Goal: Information Seeking & Learning: Find specific fact

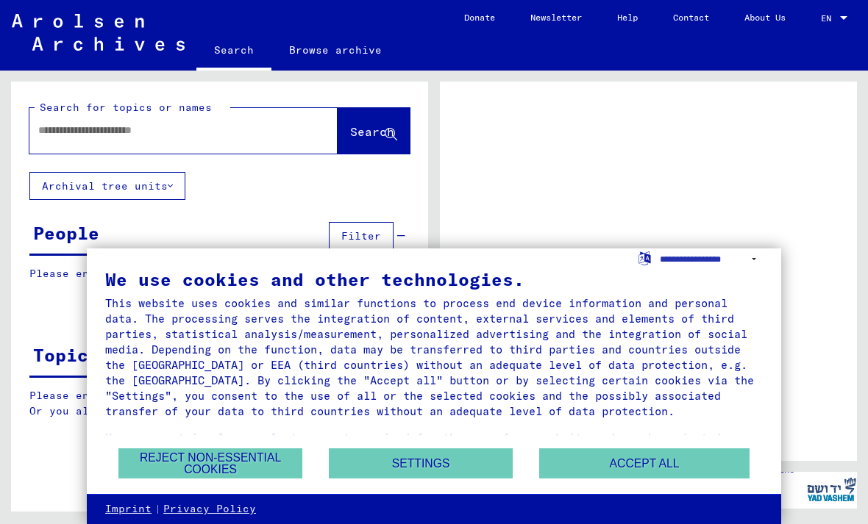
click at [677, 464] on button "Accept all" at bounding box center [644, 464] width 210 height 30
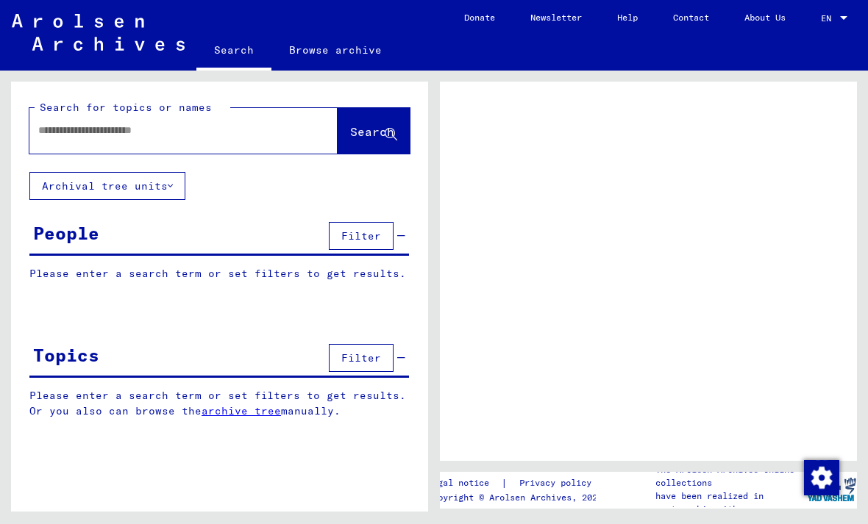
scroll to position [37, 0]
click at [274, 218] on div "People Filter" at bounding box center [219, 237] width 380 height 38
click at [237, 127] on input "text" at bounding box center [170, 130] width 264 height 15
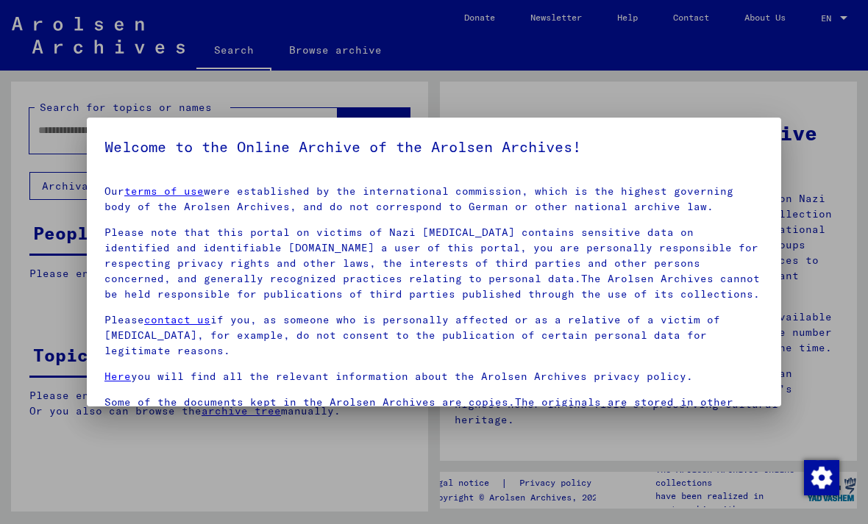
click at [394, 466] on div at bounding box center [434, 262] width 868 height 524
click at [407, 446] on div at bounding box center [434, 262] width 868 height 524
click at [758, 153] on h5 "Welcome to the Online Archive of the Arolsen Archives!" at bounding box center [433, 147] width 659 height 24
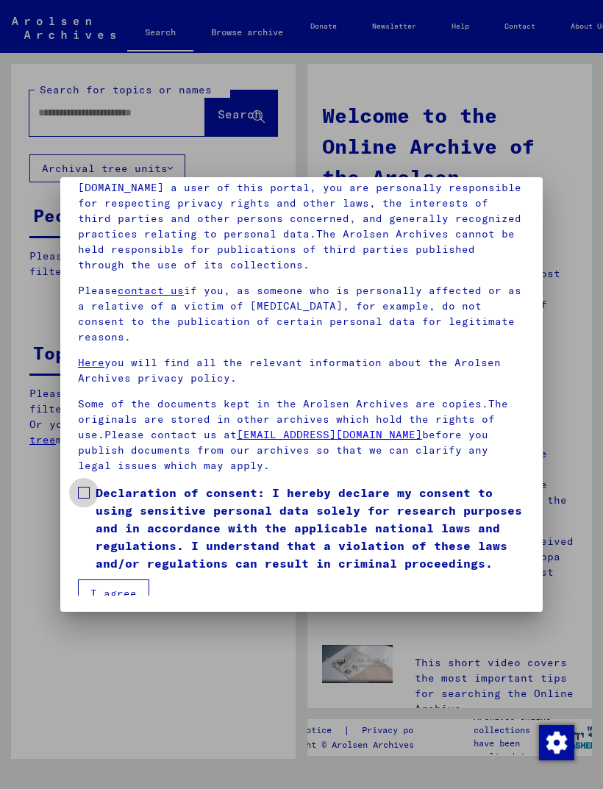
scroll to position [173, 0]
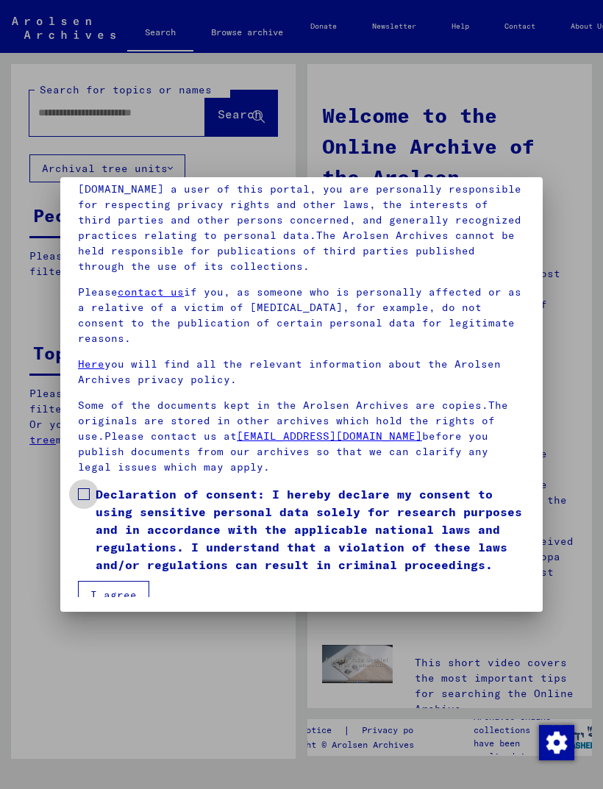
click at [81, 488] on span at bounding box center [84, 494] width 12 height 12
click at [118, 524] on button "I agree" at bounding box center [113, 595] width 71 height 28
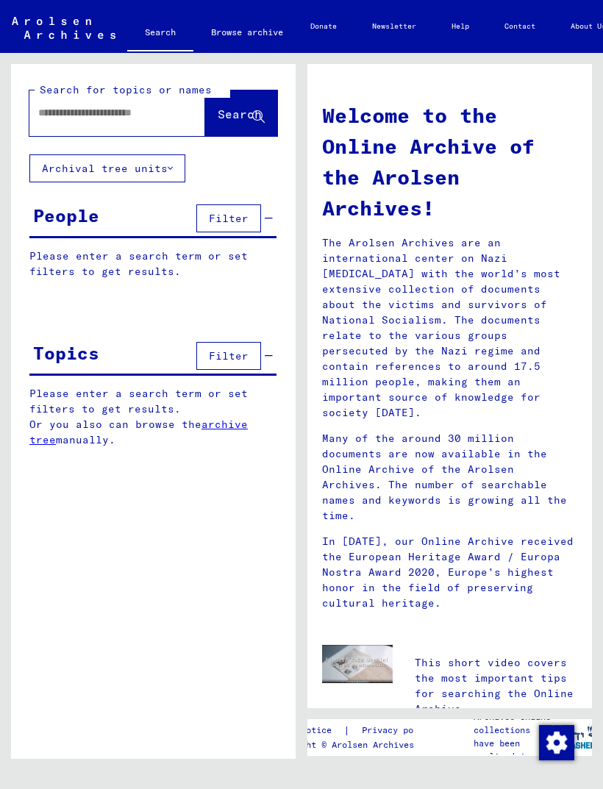
click at [121, 120] on input "text" at bounding box center [99, 112] width 123 height 15
type input "********"
click at [246, 125] on button "Search" at bounding box center [241, 113] width 72 height 46
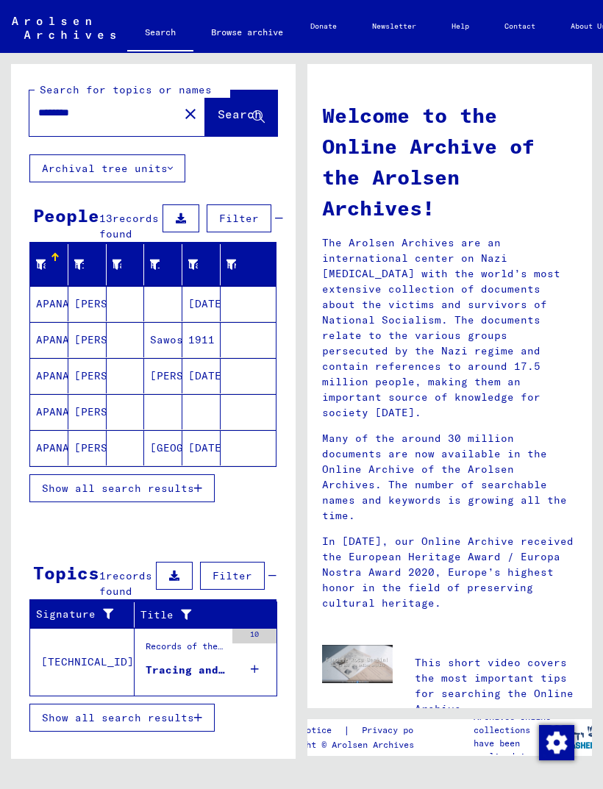
click at [65, 495] on span "Show all search results" at bounding box center [118, 488] width 152 height 13
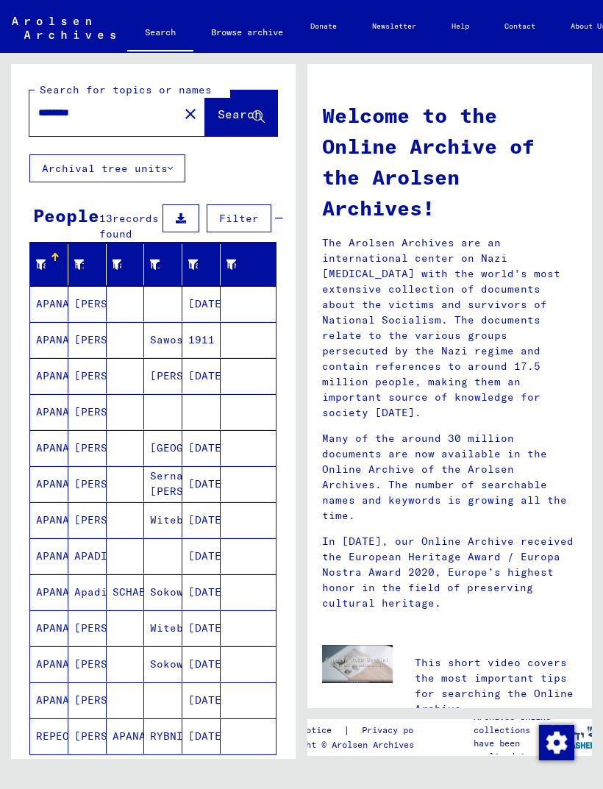
scroll to position [19, 0]
click at [88, 524] on mat-cell "[PERSON_NAME]" at bounding box center [87, 700] width 38 height 35
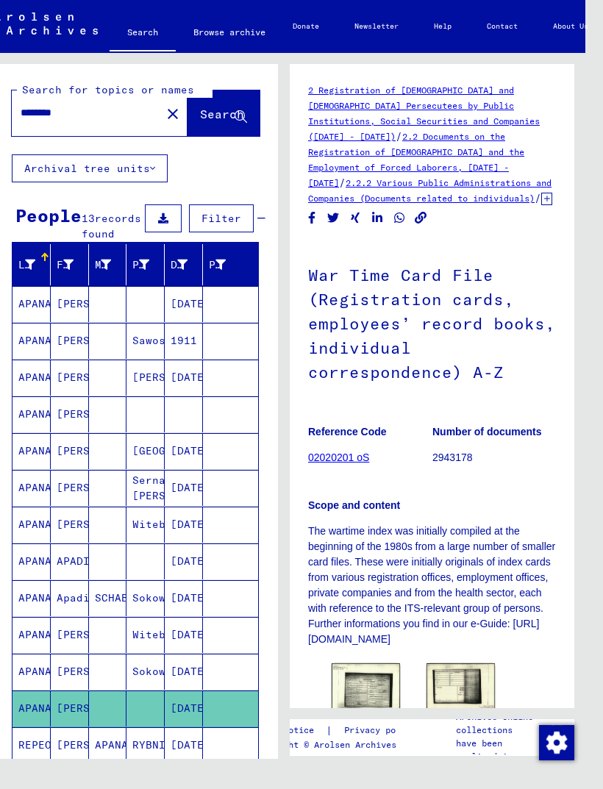
scroll to position [19, 18]
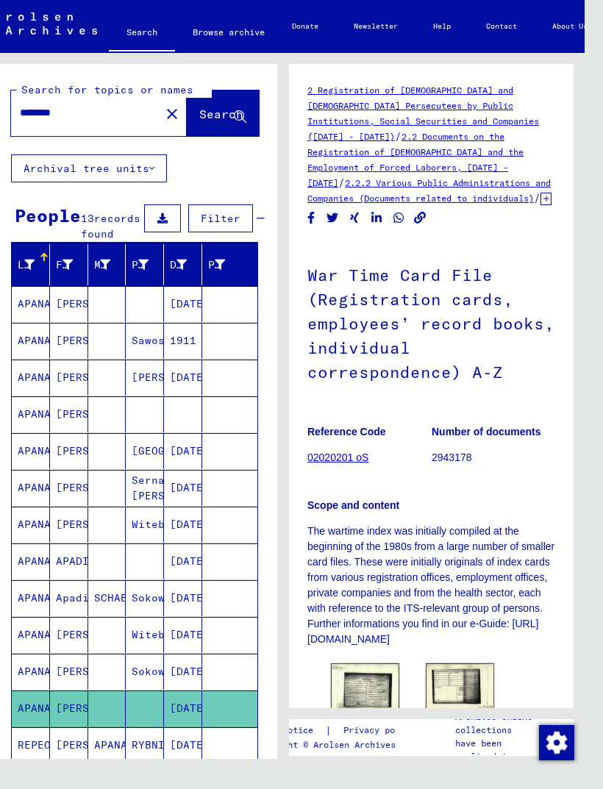
click at [366, 524] on img at bounding box center [365, 687] width 68 height 49
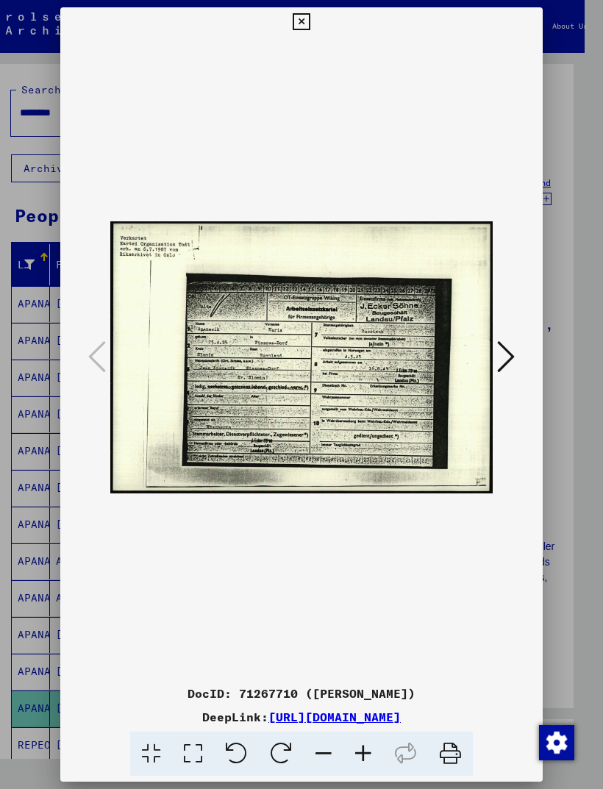
click at [509, 355] on icon at bounding box center [506, 356] width 18 height 35
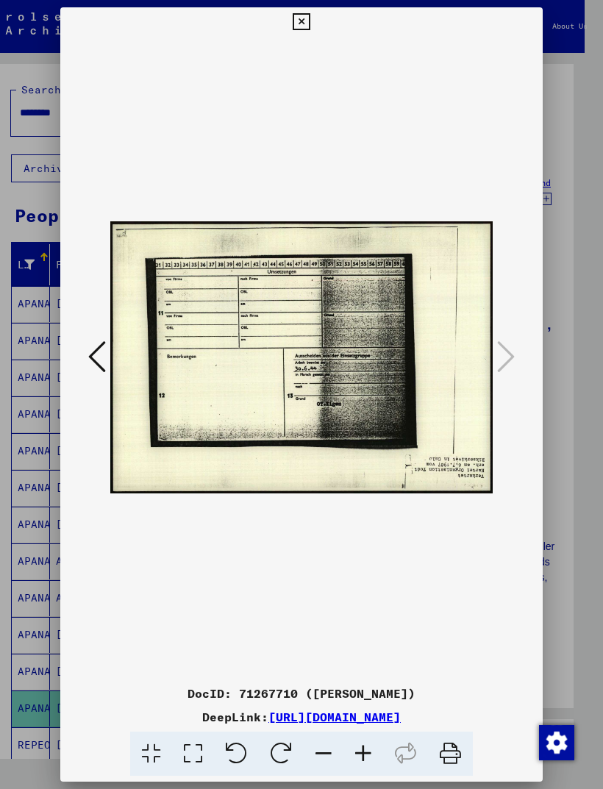
click at [566, 310] on div at bounding box center [301, 394] width 603 height 789
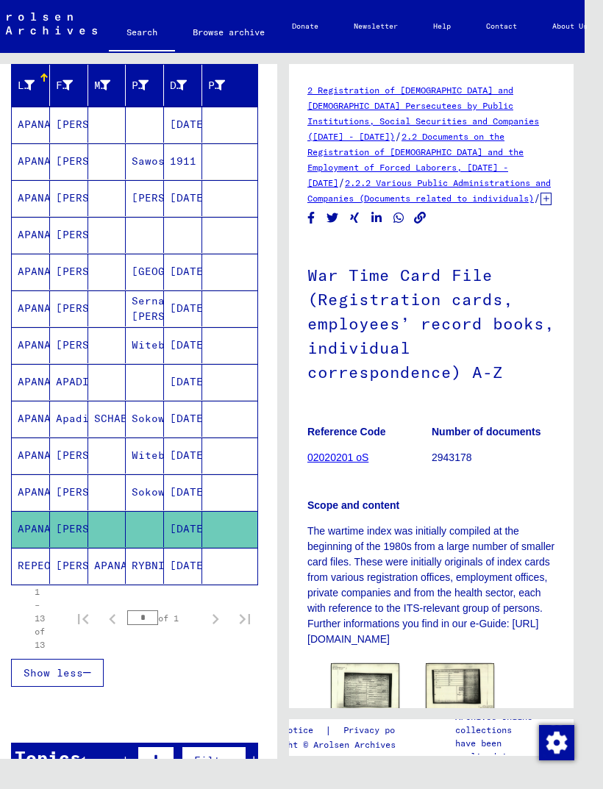
scroll to position [180, 0]
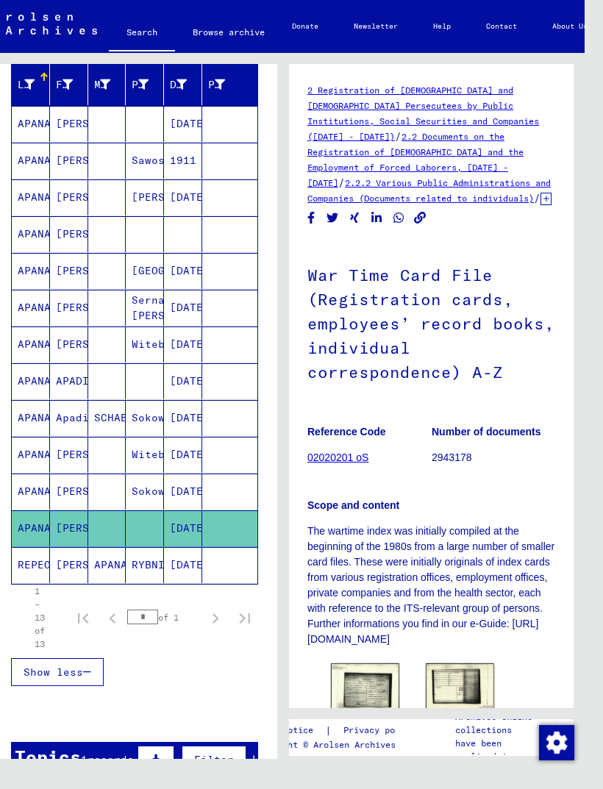
click at [34, 132] on mat-cell "APANASIK" at bounding box center [31, 124] width 38 height 36
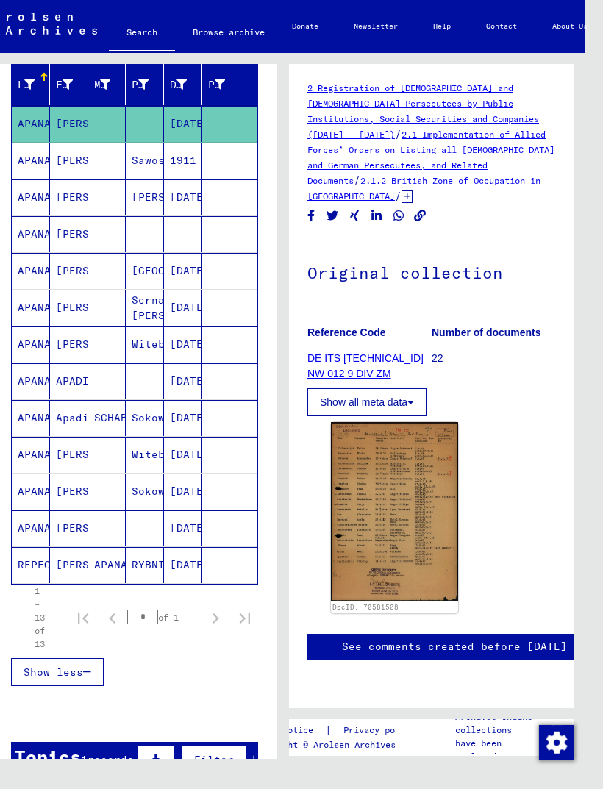
scroll to position [42, 0]
click at [177, 88] on div at bounding box center [182, 84] width 10 height 15
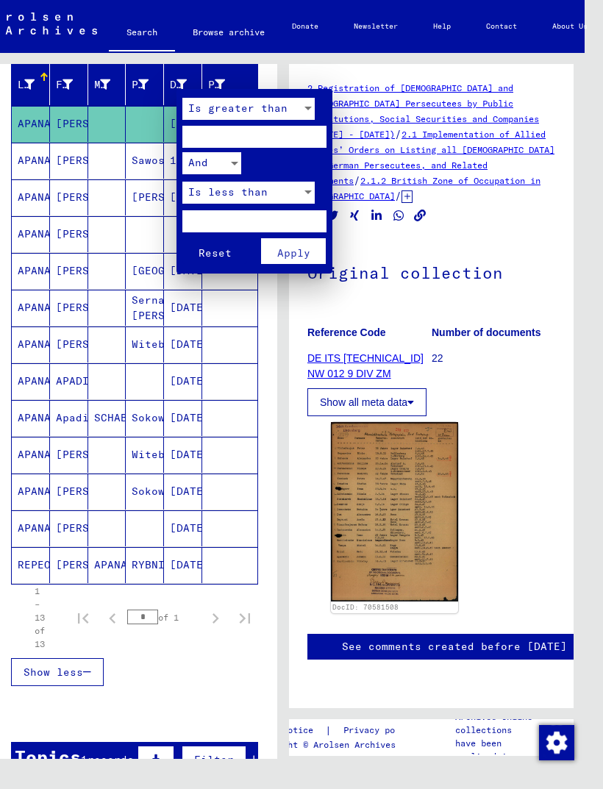
click at [196, 110] on span "Is greater than" at bounding box center [237, 108] width 99 height 13
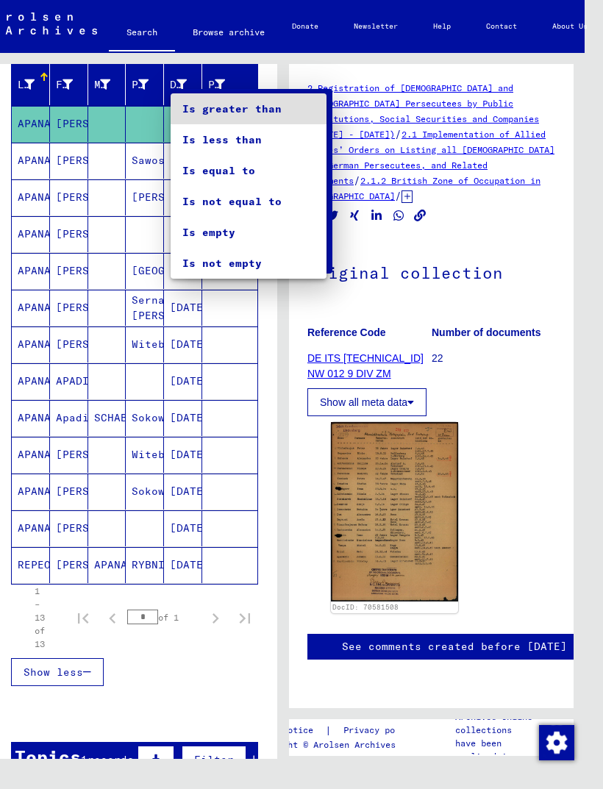
click at [267, 67] on div at bounding box center [301, 394] width 603 height 789
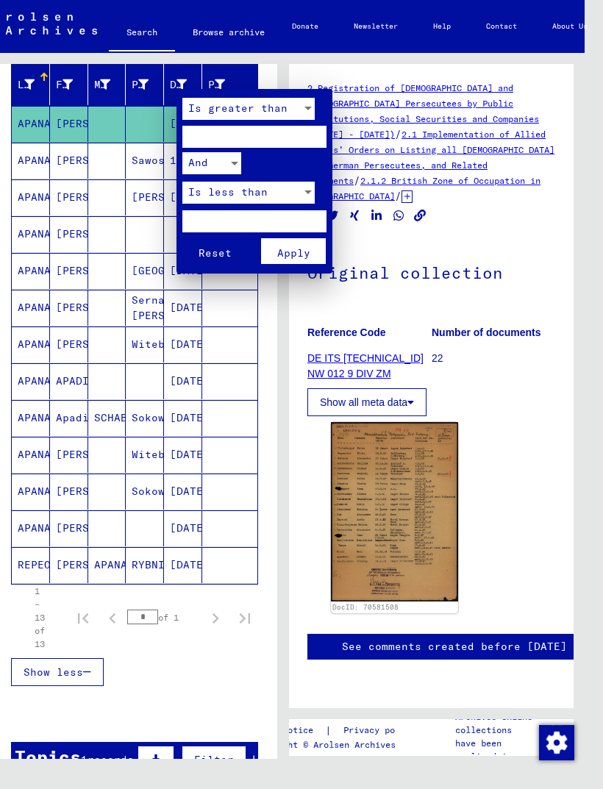
click at [527, 355] on div at bounding box center [301, 394] width 603 height 789
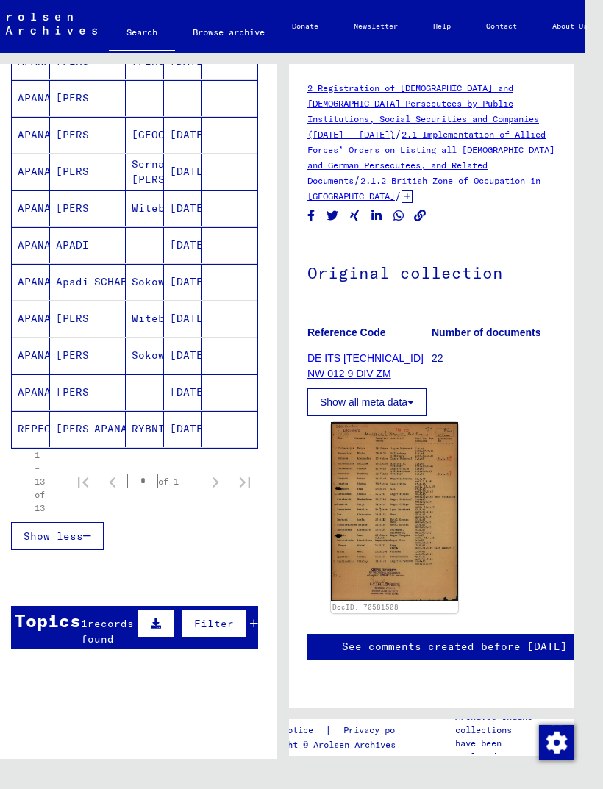
scroll to position [315, 0]
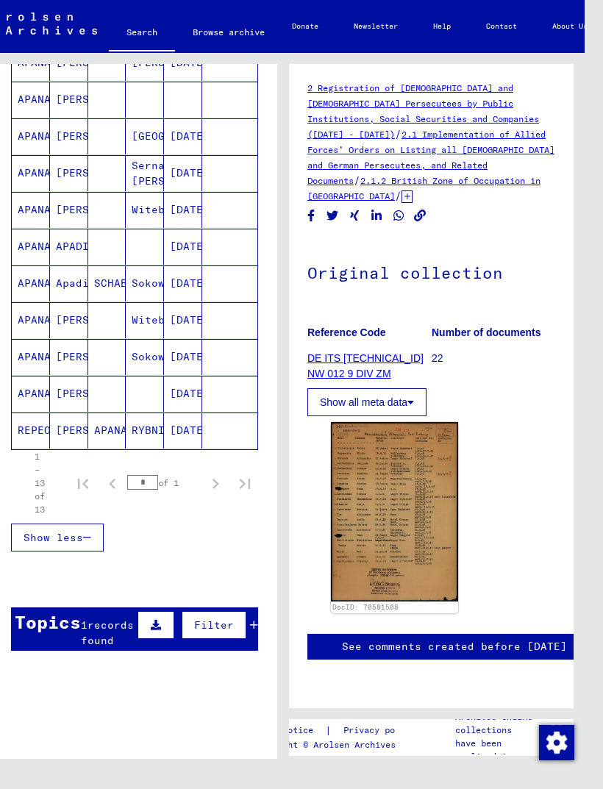
click at [219, 524] on span "Filter" at bounding box center [214, 625] width 40 height 13
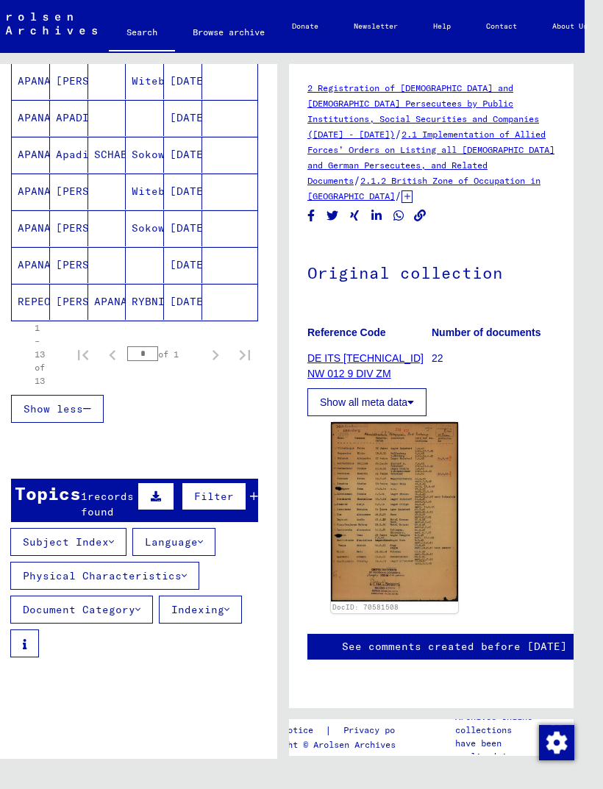
click at [212, 491] on span "Filter" at bounding box center [214, 496] width 40 height 13
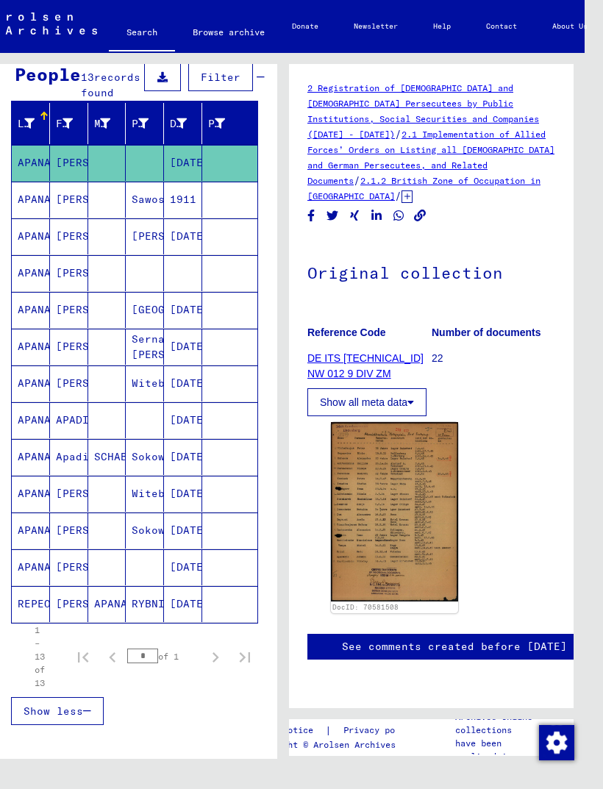
scroll to position [139, 0]
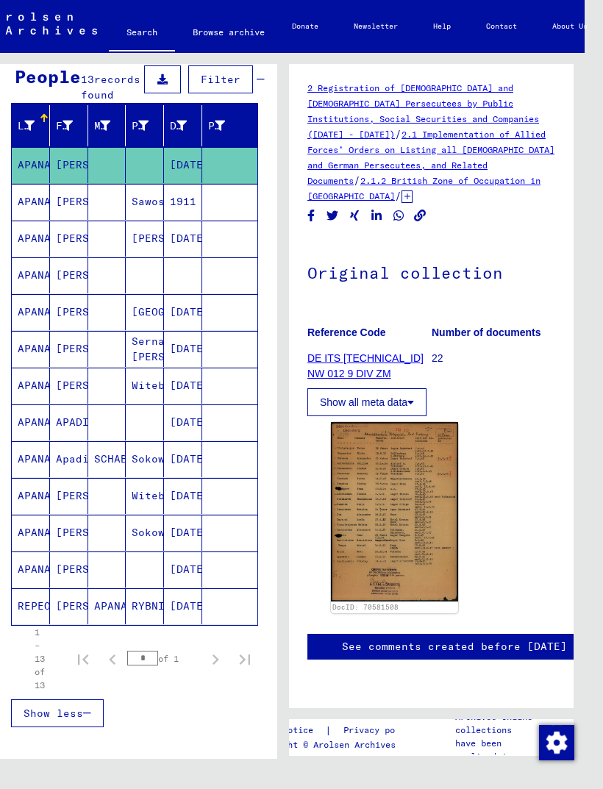
click at [401, 462] on img at bounding box center [394, 511] width 127 height 179
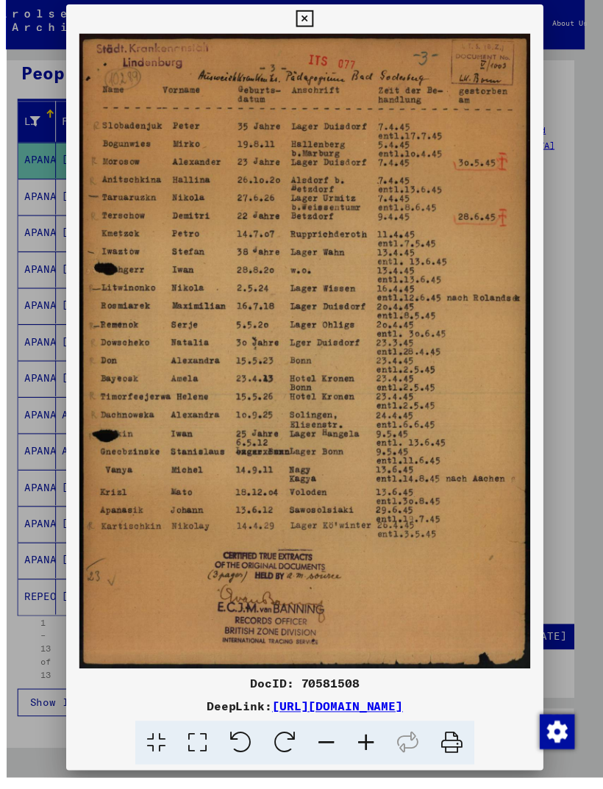
scroll to position [0, 18]
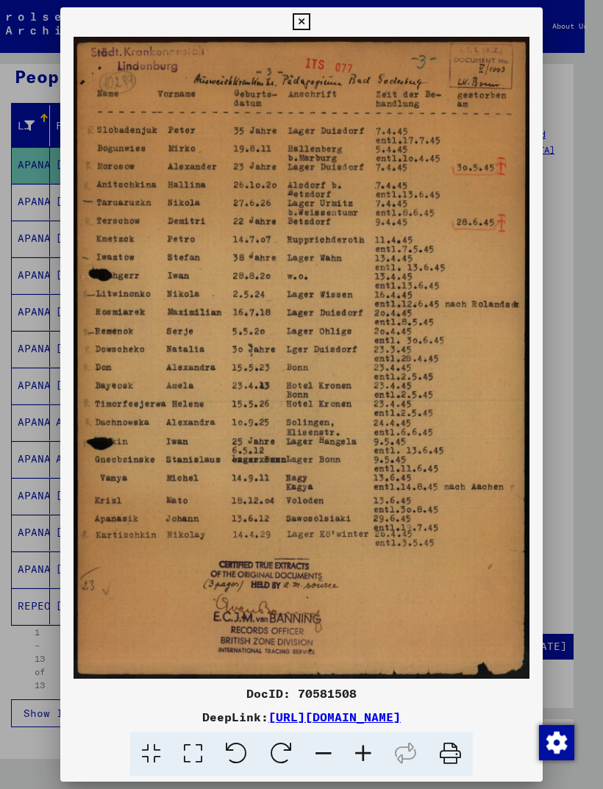
click at [310, 17] on icon at bounding box center [301, 22] width 17 height 18
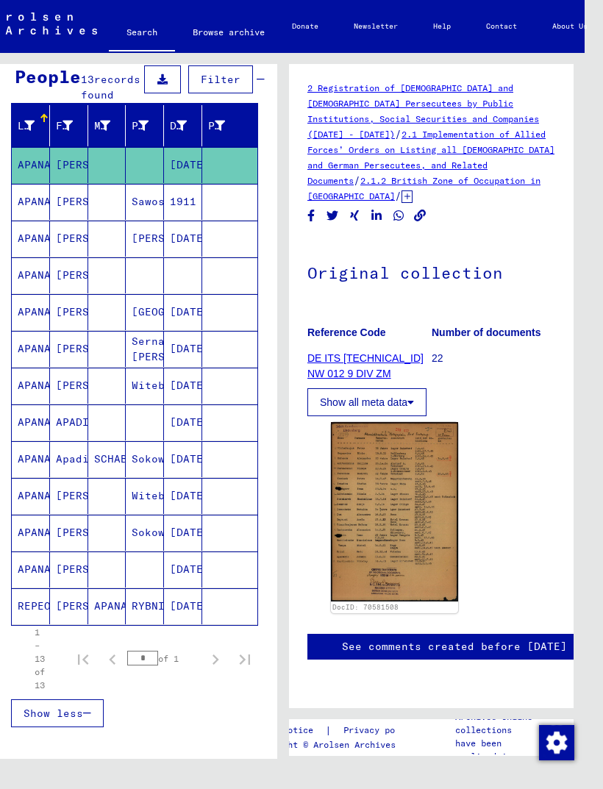
click at [63, 219] on mat-cell "[PERSON_NAME]" at bounding box center [69, 202] width 38 height 36
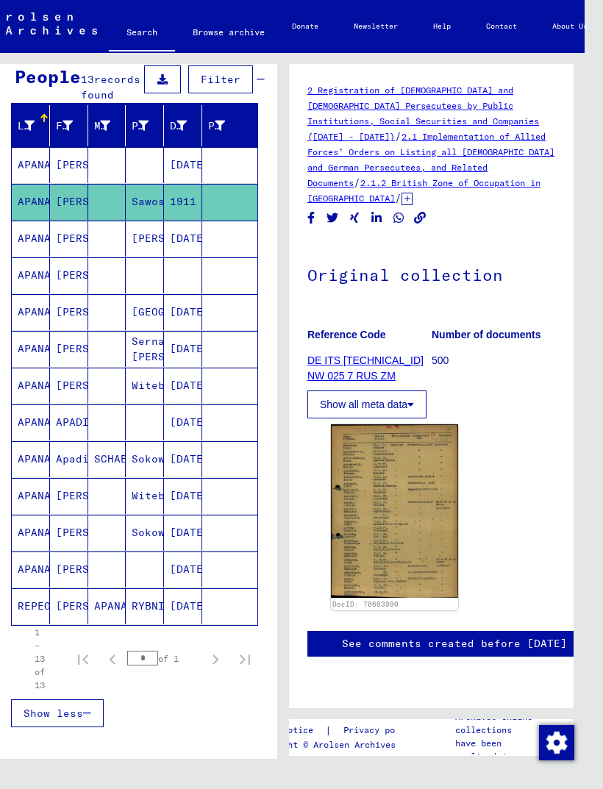
click at [432, 496] on img at bounding box center [394, 511] width 127 height 174
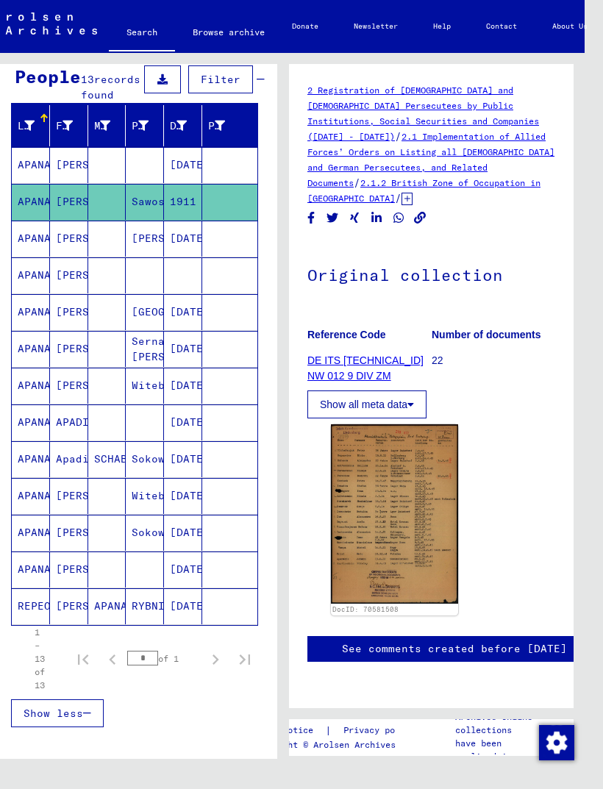
click at [87, 330] on mat-cell "[PERSON_NAME]" at bounding box center [69, 312] width 38 height 36
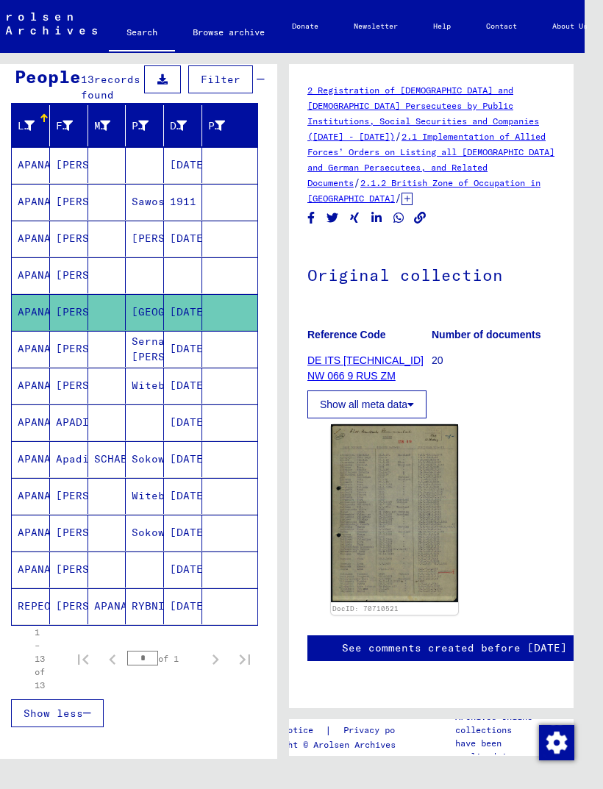
click at [427, 509] on img at bounding box center [394, 513] width 127 height 178
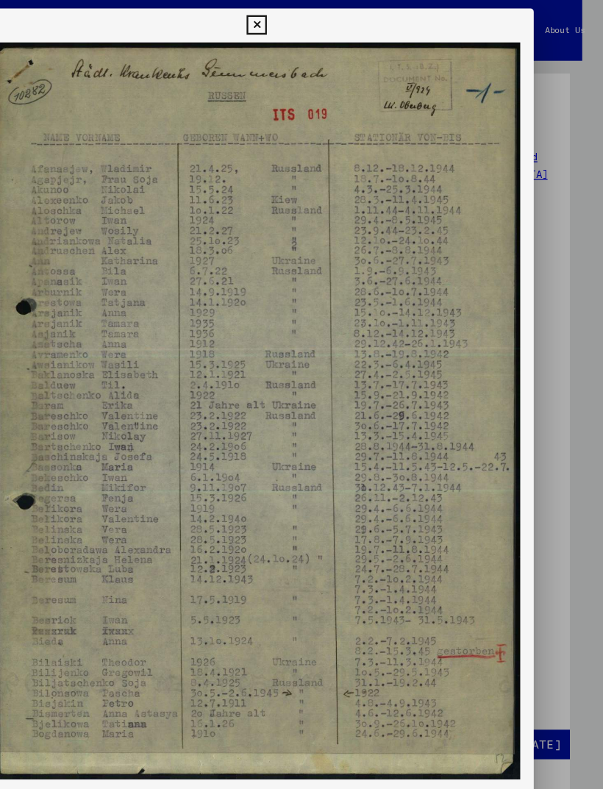
click at [310, 20] on icon at bounding box center [301, 22] width 17 height 18
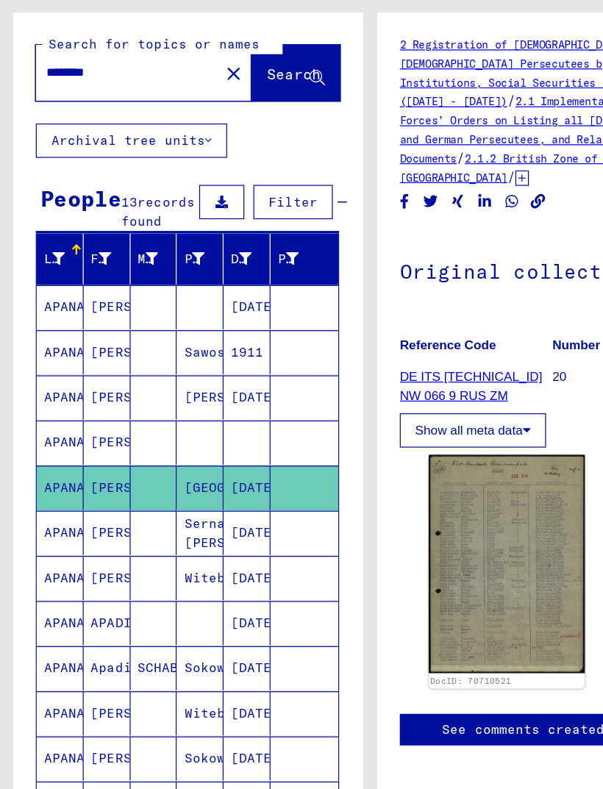
click at [182, 105] on mat-icon "close" at bounding box center [191, 114] width 18 height 18
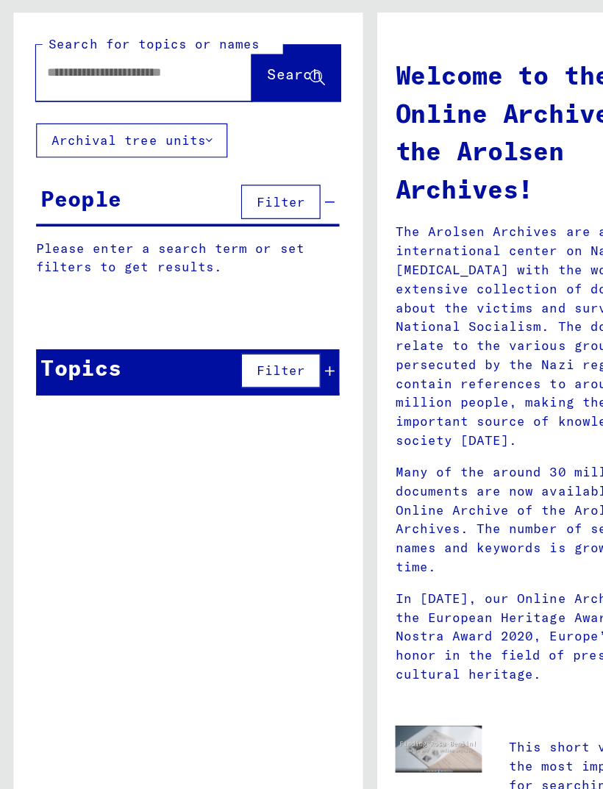
click at [131, 105] on input "text" at bounding box center [99, 112] width 123 height 15
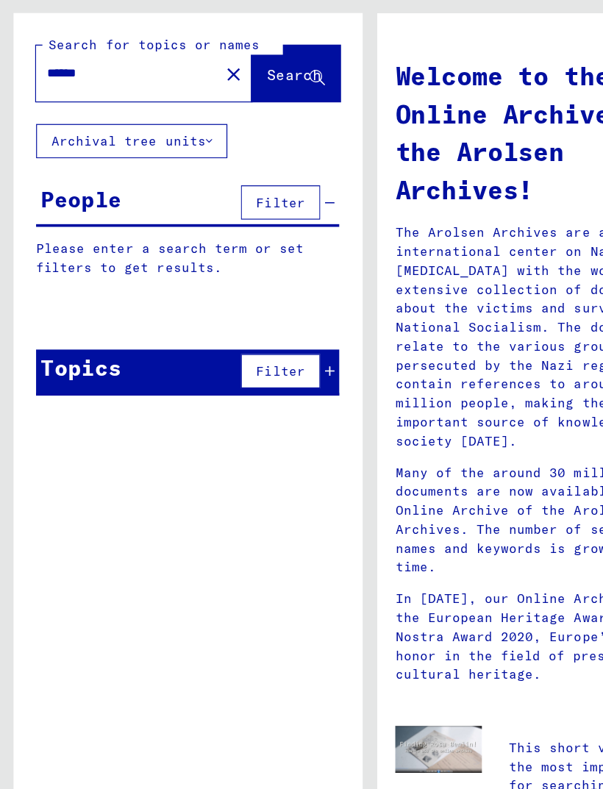
type input "*****"
click at [256, 111] on icon at bounding box center [258, 117] width 13 height 13
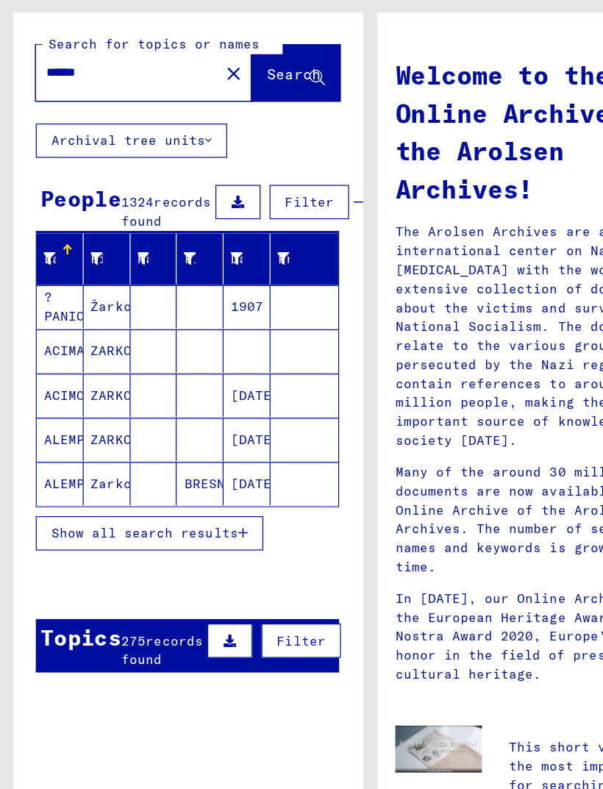
click at [183, 482] on span "Show all search results" at bounding box center [118, 488] width 152 height 13
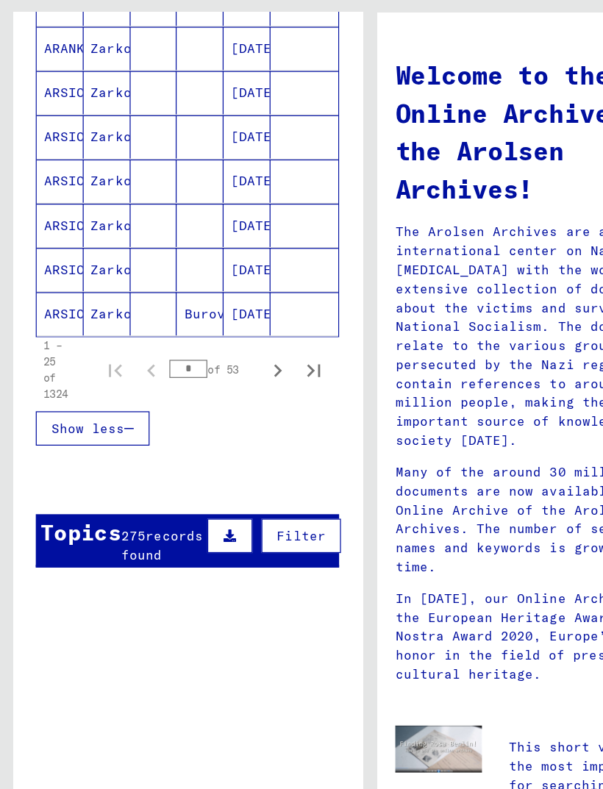
scroll to position [858, 0]
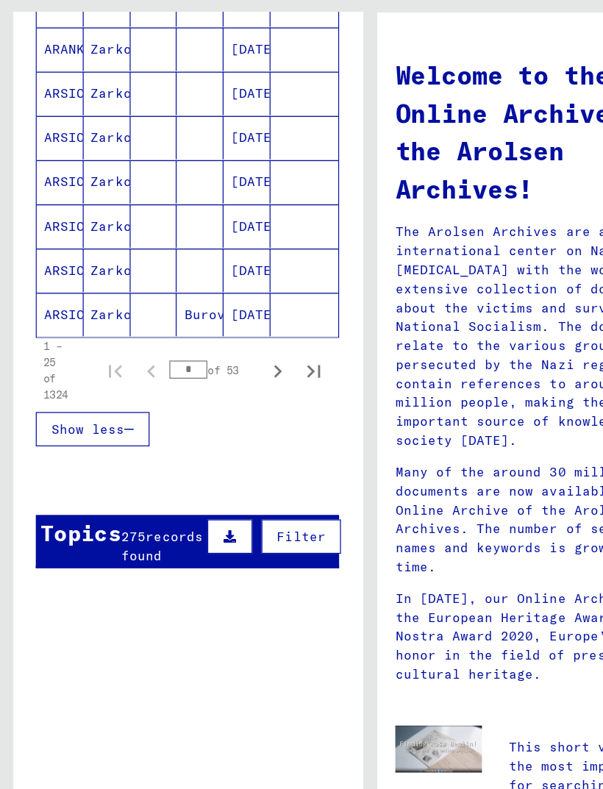
click at [227, 352] on icon "Next page" at bounding box center [227, 357] width 7 height 10
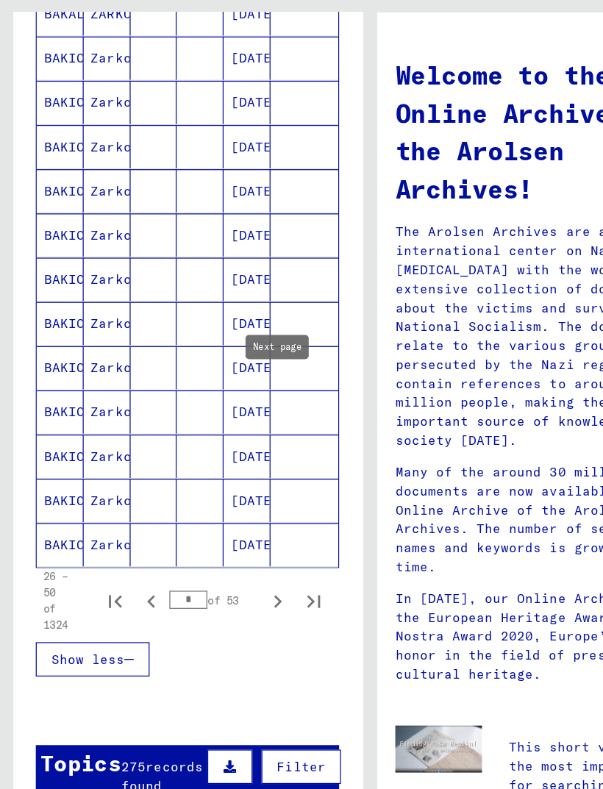
scroll to position [663, 0]
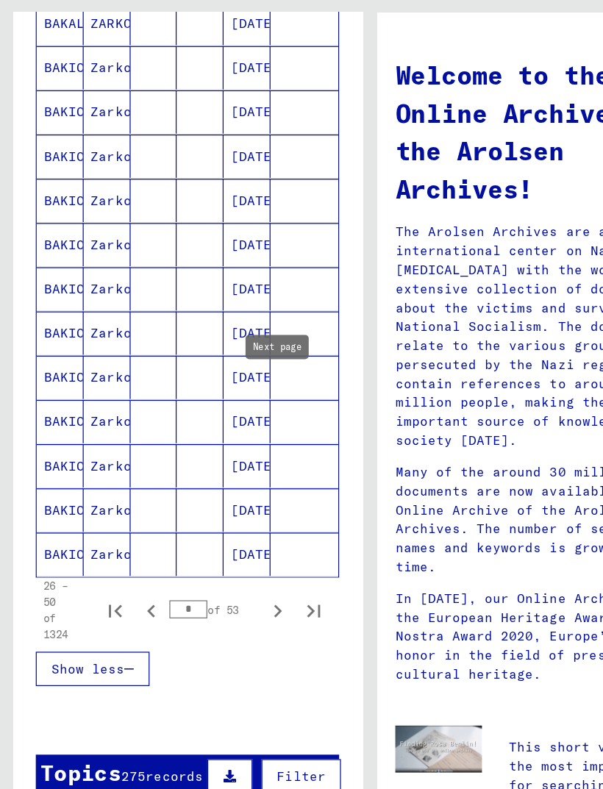
click at [221, 524] on icon "Next page" at bounding box center [226, 551] width 21 height 21
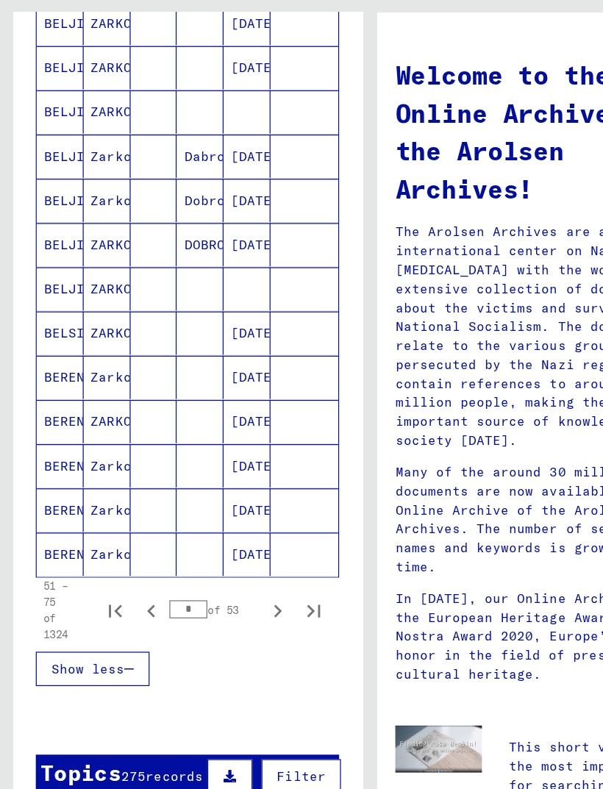
click at [221, 524] on icon "Next page" at bounding box center [226, 551] width 21 height 21
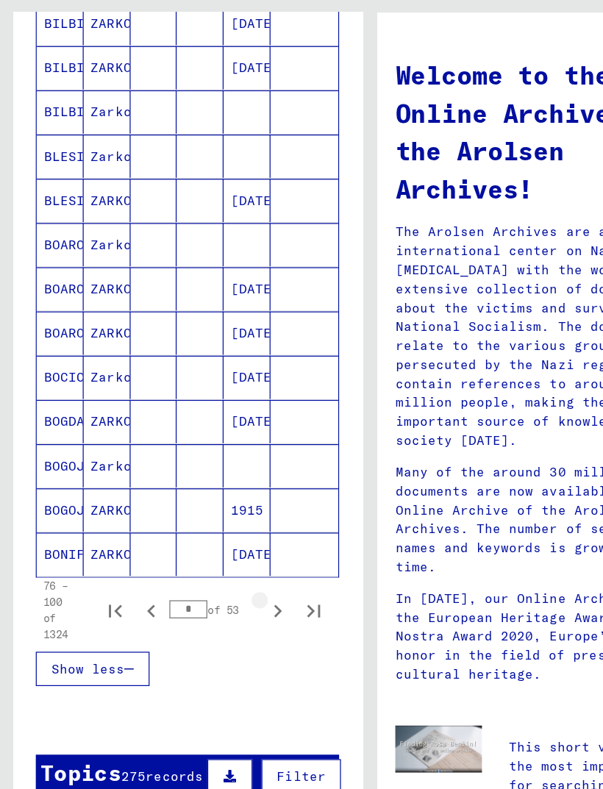
click at [224, 524] on icon "Next page" at bounding box center [226, 551] width 21 height 21
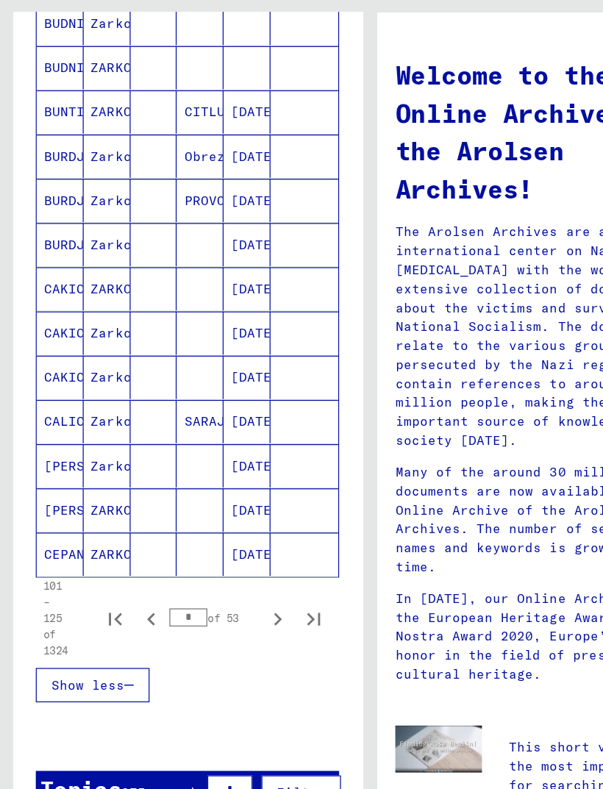
click at [223, 524] on icon "Next page" at bounding box center [226, 558] width 21 height 21
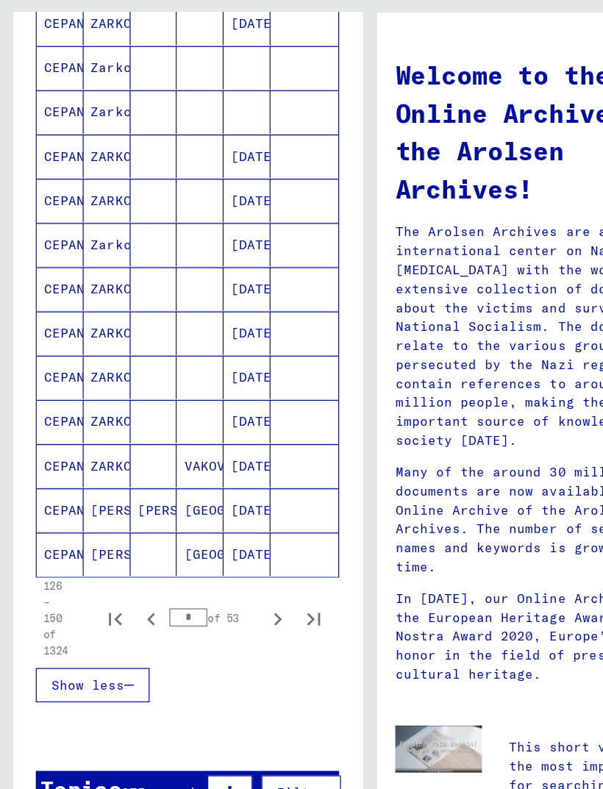
click at [228, 524] on icon "Next page" at bounding box center [227, 558] width 7 height 10
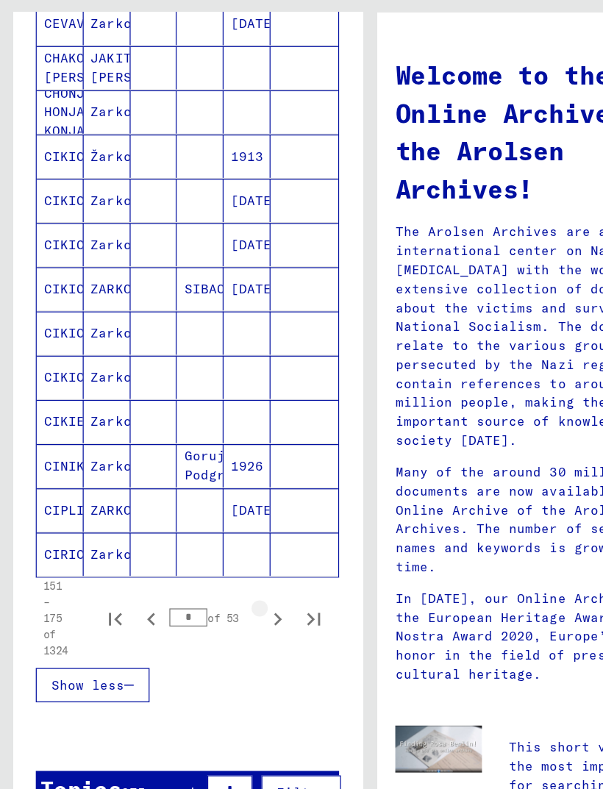
click at [226, 524] on icon "Next page" at bounding box center [227, 558] width 7 height 10
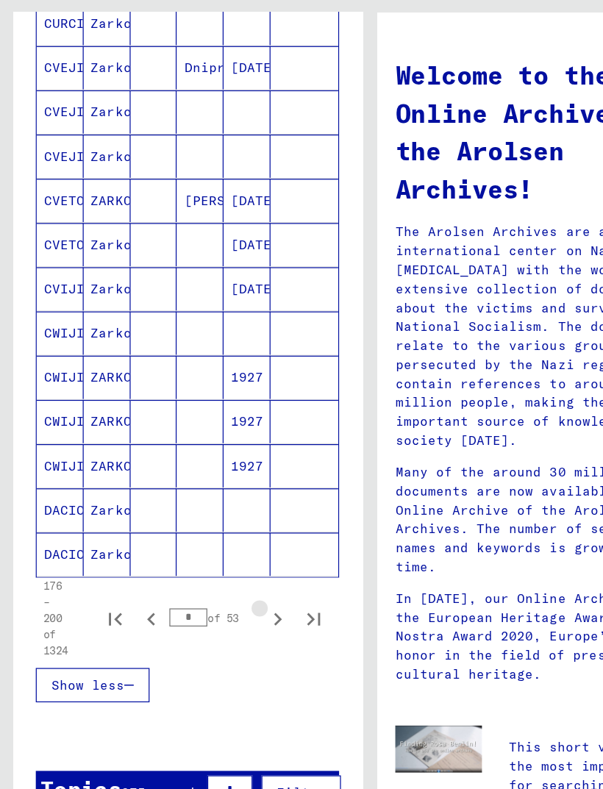
click at [225, 524] on icon "Next page" at bounding box center [226, 558] width 21 height 21
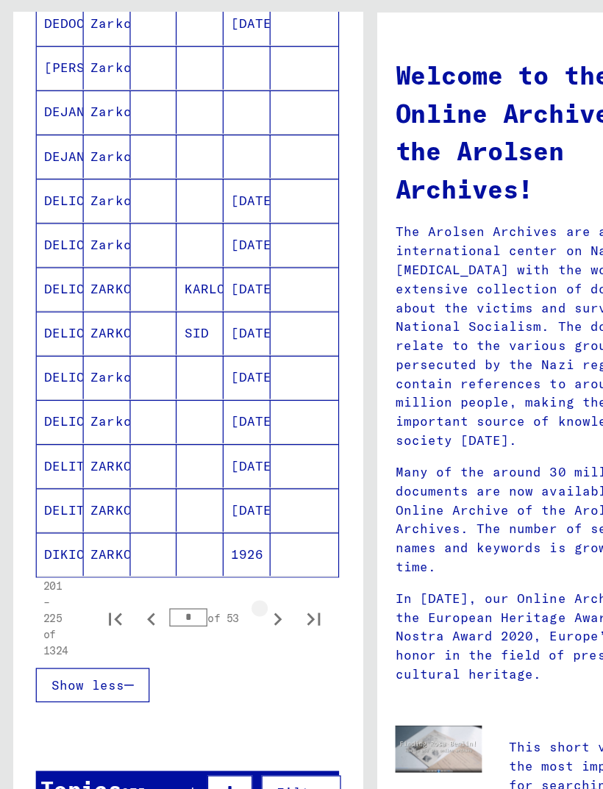
click at [224, 524] on icon "Next page" at bounding box center [226, 558] width 21 height 21
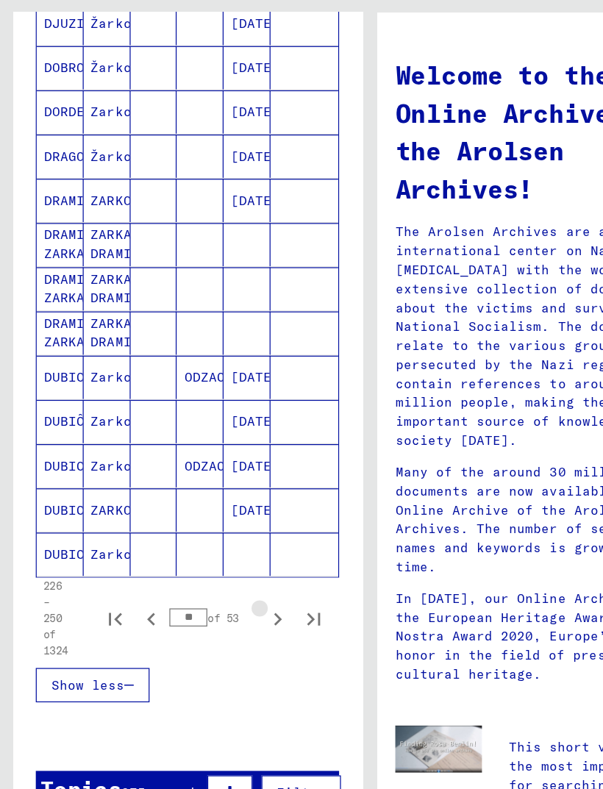
click at [224, 524] on button "Next page" at bounding box center [226, 557] width 29 height 29
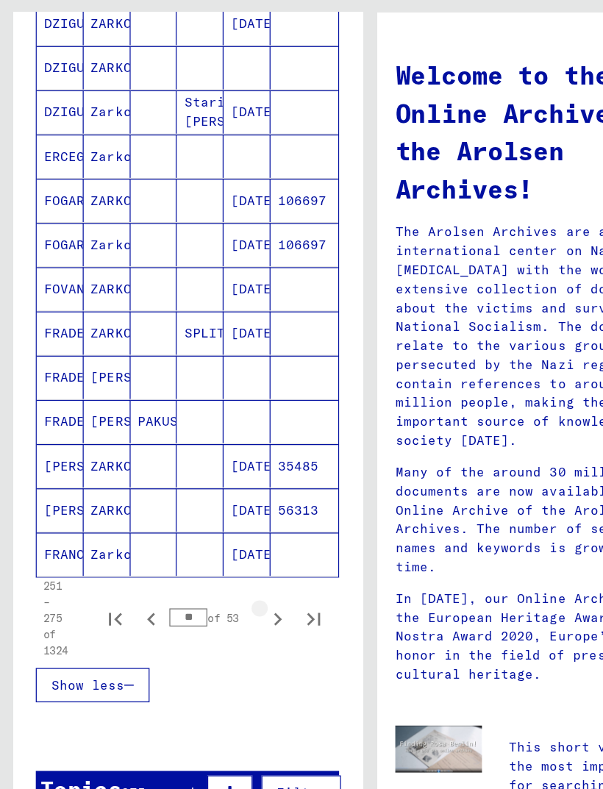
click at [223, 524] on icon "Next page" at bounding box center [226, 558] width 21 height 21
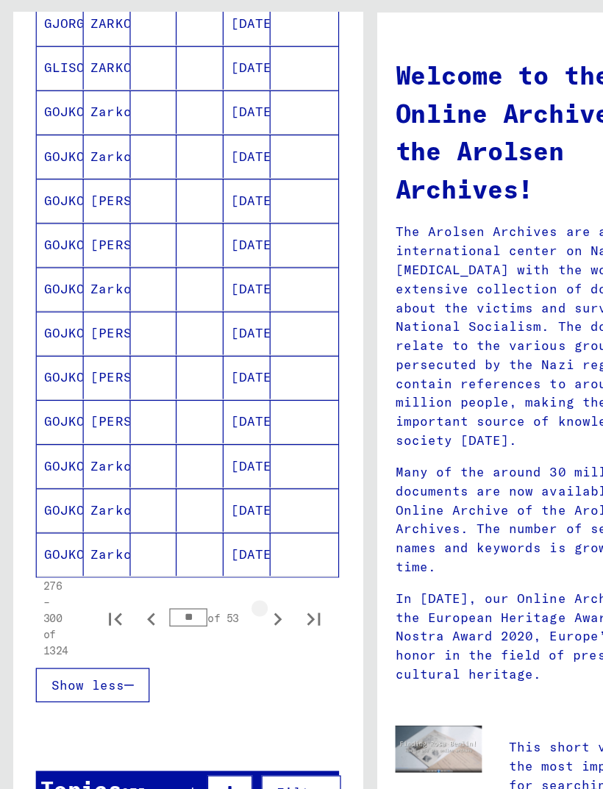
click at [222, 524] on icon "Next page" at bounding box center [226, 558] width 21 height 21
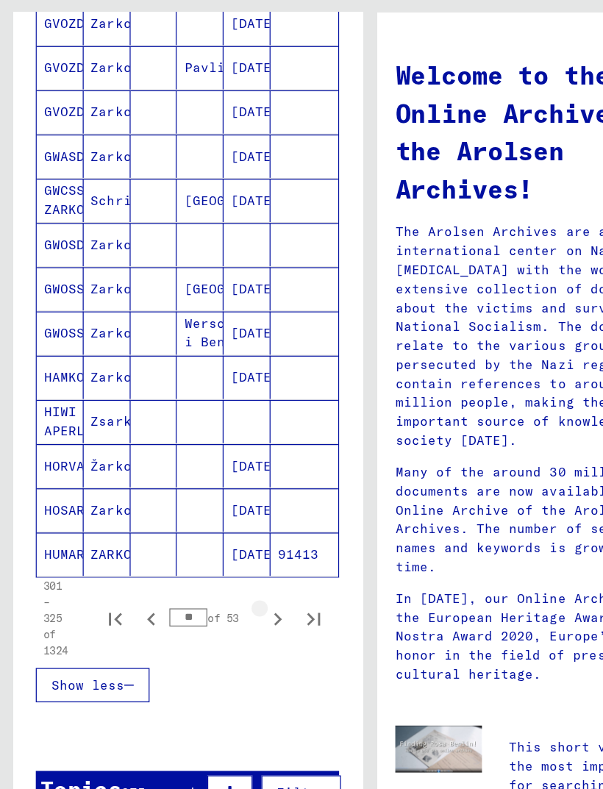
click at [223, 524] on button "Next page" at bounding box center [226, 557] width 29 height 29
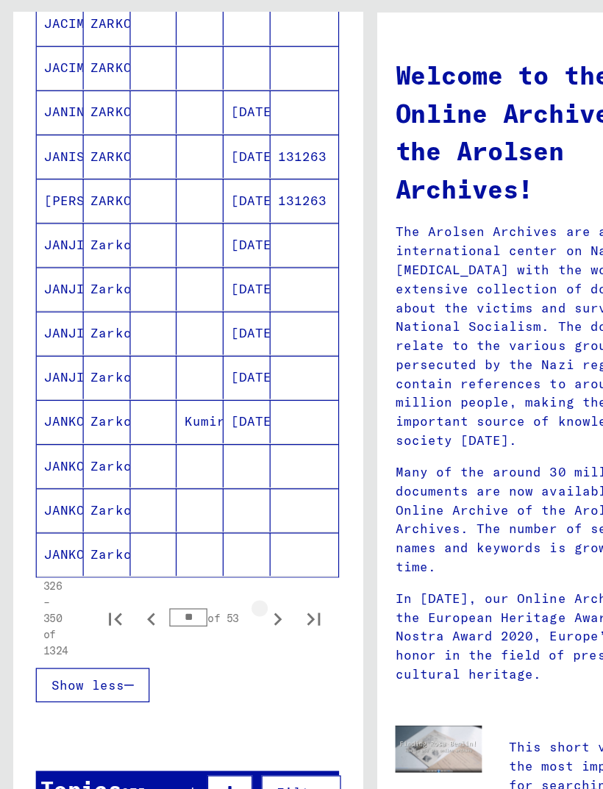
click at [225, 524] on button "Next page" at bounding box center [226, 557] width 29 height 29
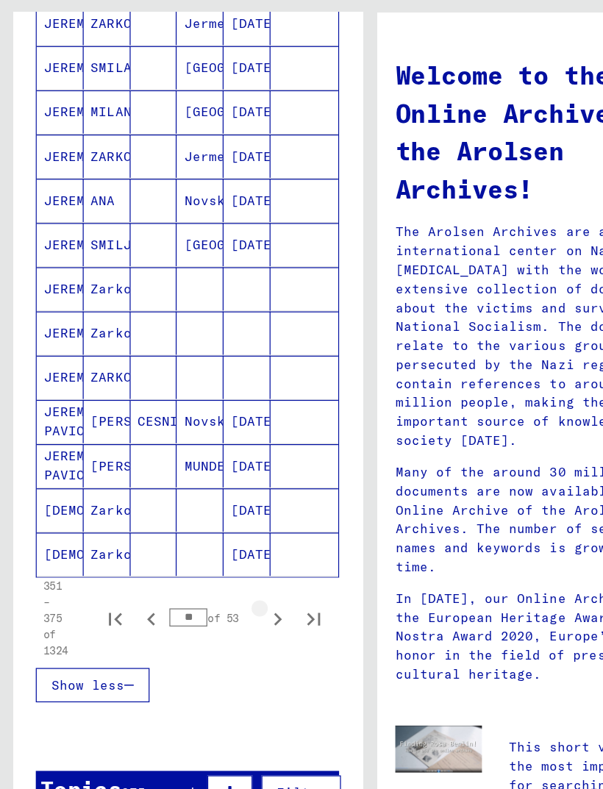
click at [224, 524] on icon "Next page" at bounding box center [226, 558] width 21 height 21
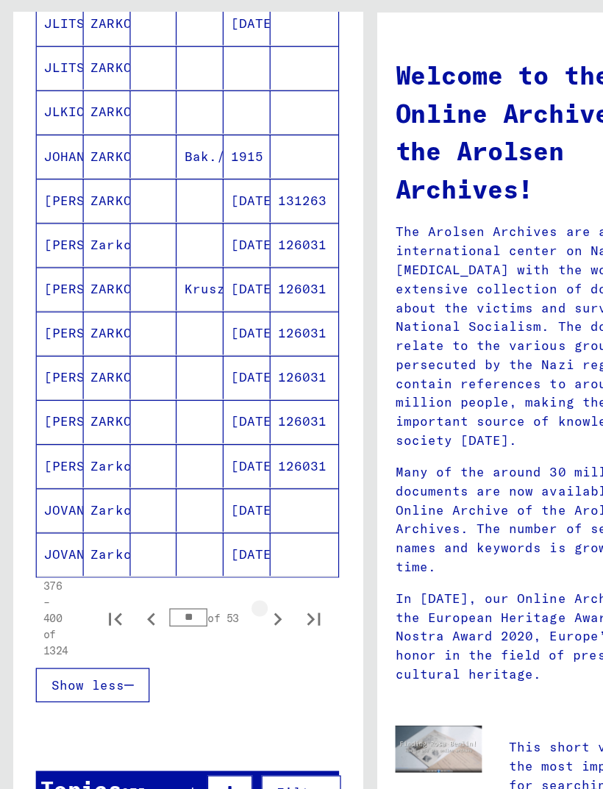
click at [225, 524] on icon "Next page" at bounding box center [226, 558] width 21 height 21
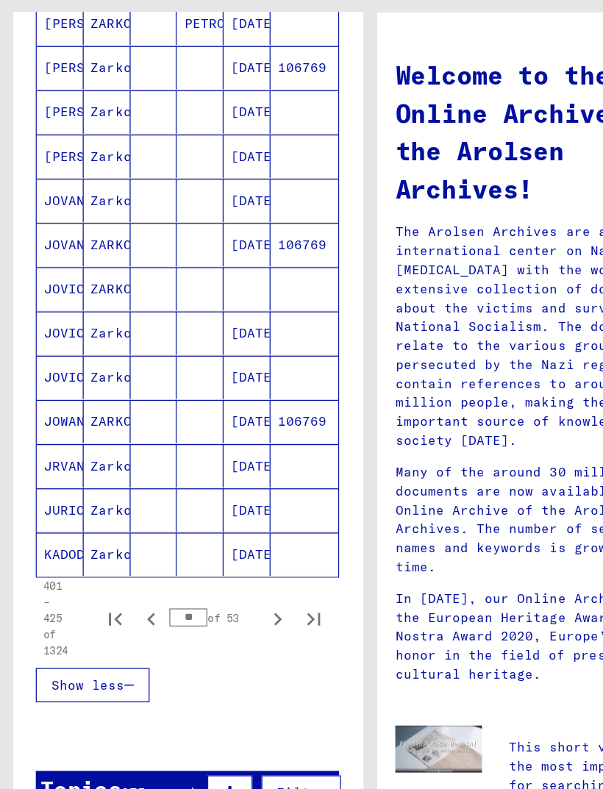
click at [222, 524] on icon "Next page" at bounding box center [226, 558] width 21 height 21
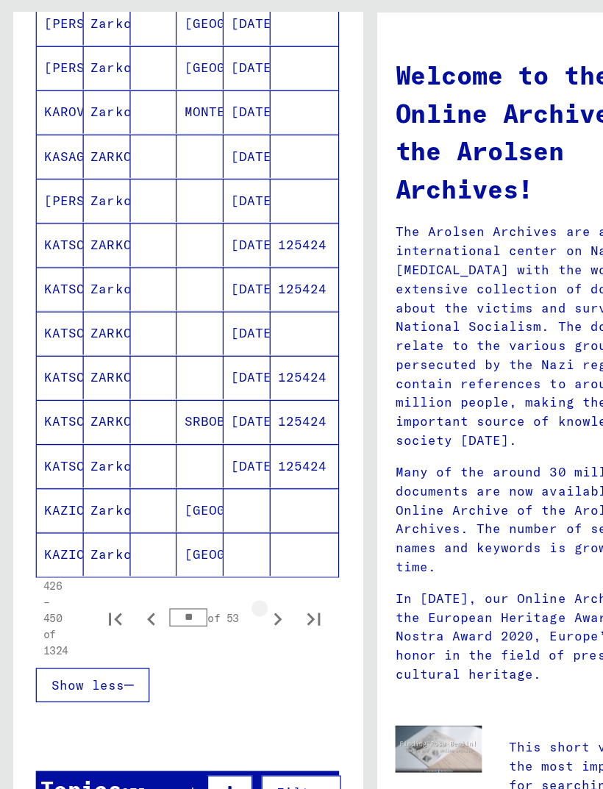
click at [223, 524] on icon "Next page" at bounding box center [226, 558] width 21 height 21
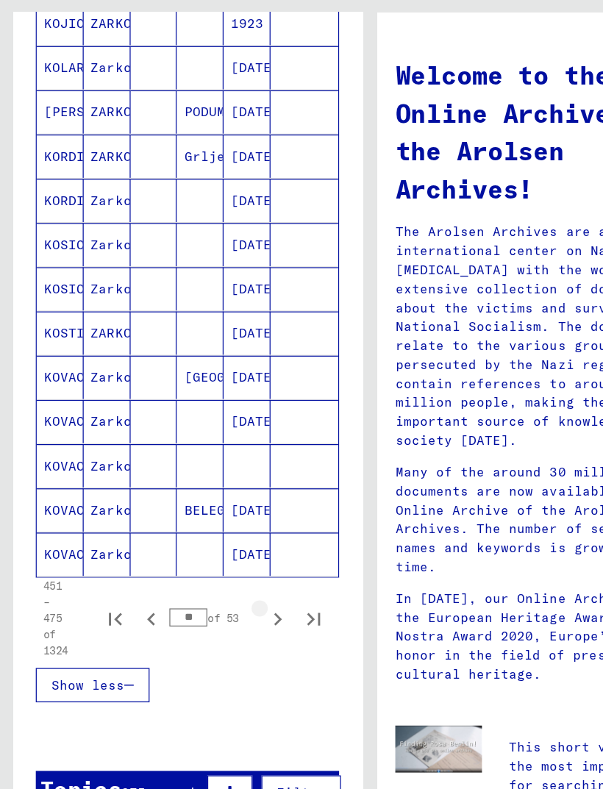
click at [223, 524] on icon "Next page" at bounding box center [226, 558] width 21 height 21
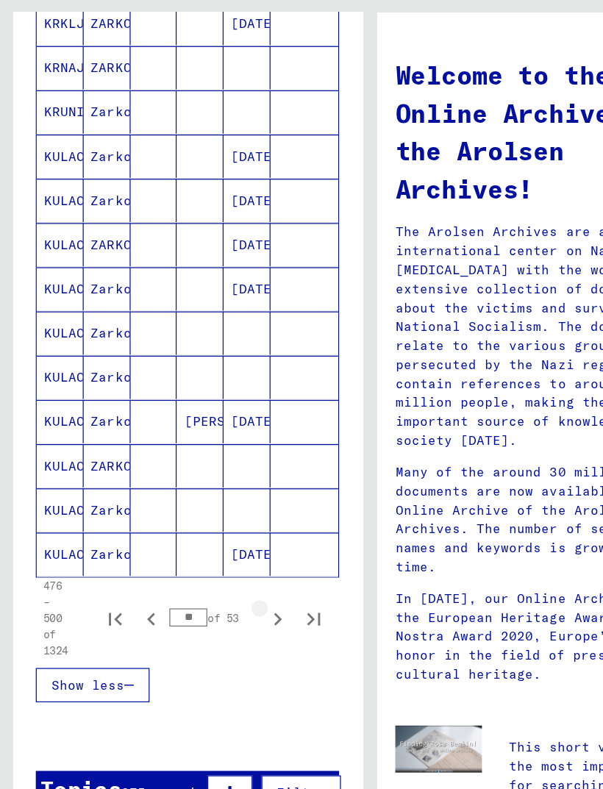
click at [224, 524] on icon "Next page" at bounding box center [226, 558] width 21 height 21
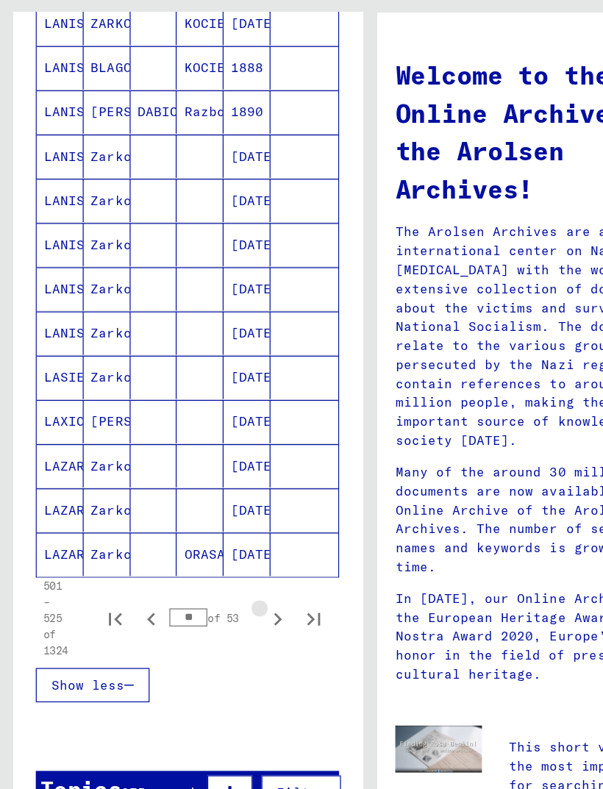
click at [224, 524] on icon "Next page" at bounding box center [226, 558] width 21 height 21
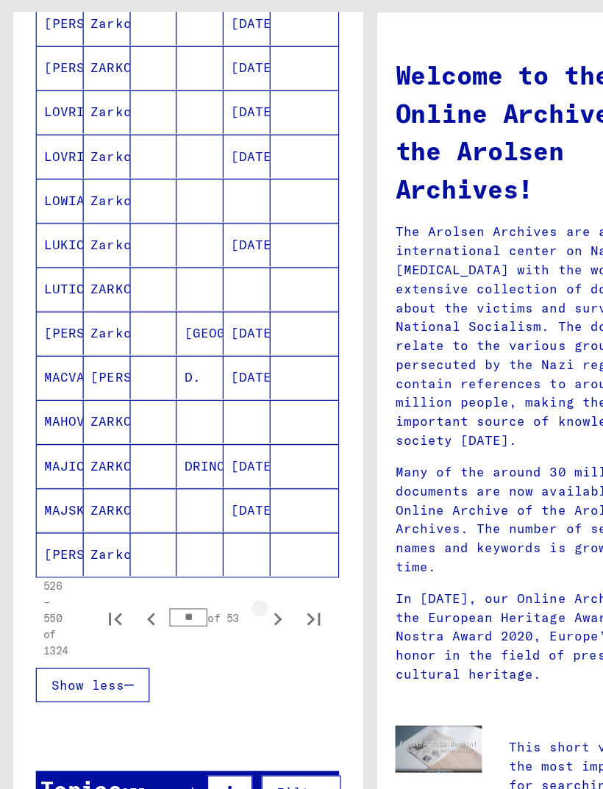
click at [224, 524] on icon "Next page" at bounding box center [226, 558] width 21 height 21
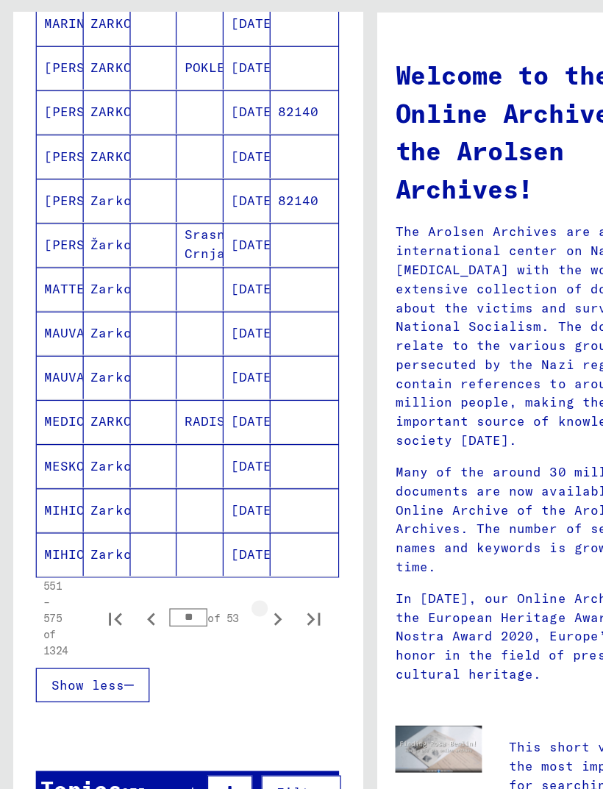
click at [225, 524] on icon "Next page" at bounding box center [226, 558] width 21 height 21
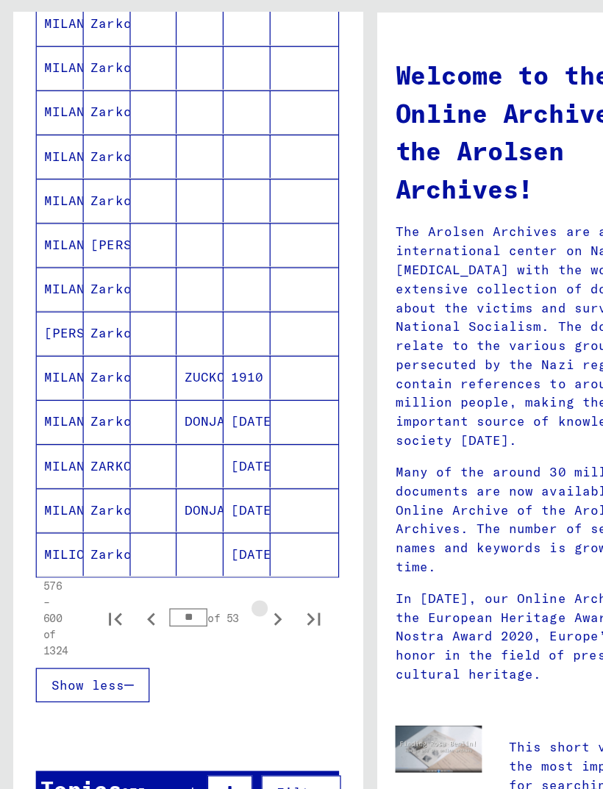
click at [225, 524] on icon "Next page" at bounding box center [226, 558] width 21 height 21
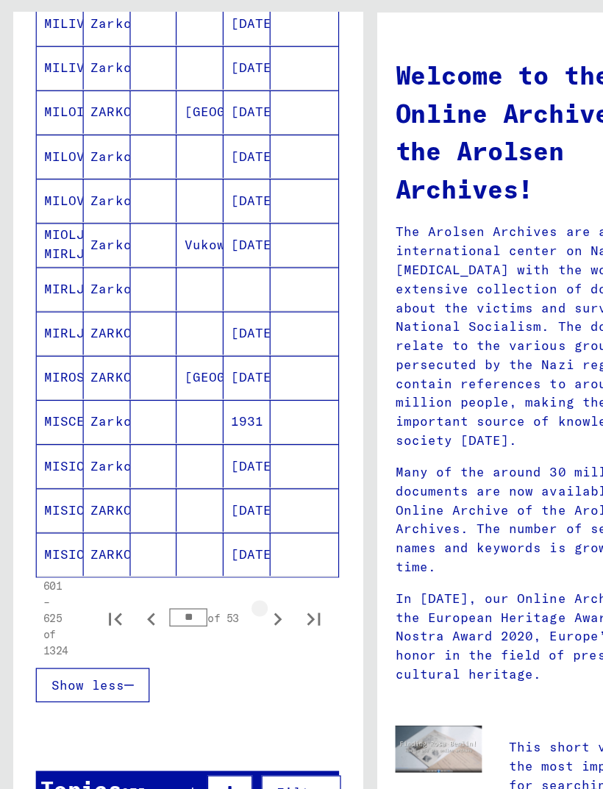
click at [226, 524] on icon "Next page" at bounding box center [226, 558] width 21 height 21
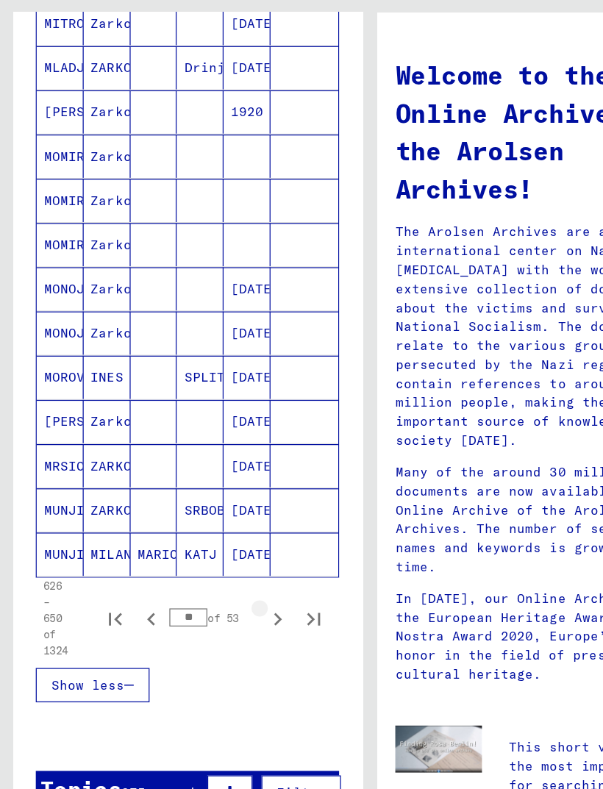
click at [225, 524] on icon "Next page" at bounding box center [226, 558] width 21 height 21
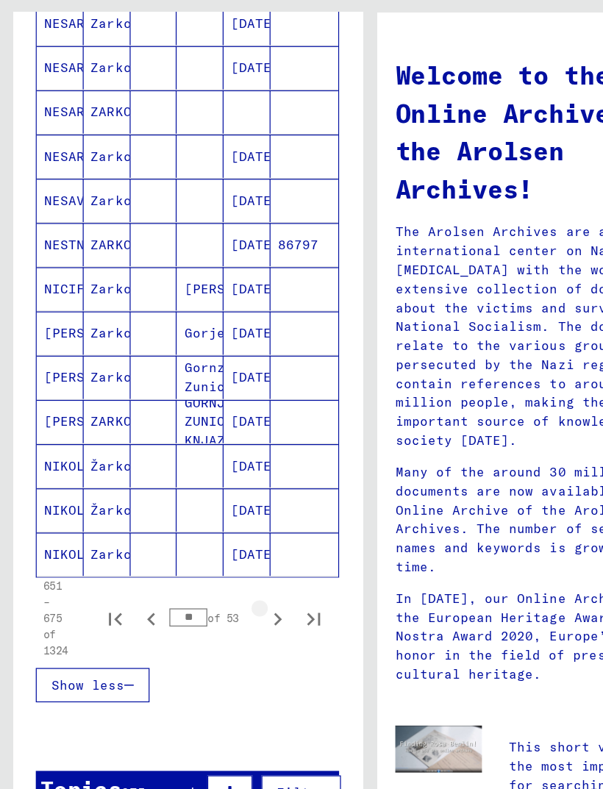
click at [224, 524] on icon "Next page" at bounding box center [226, 558] width 21 height 21
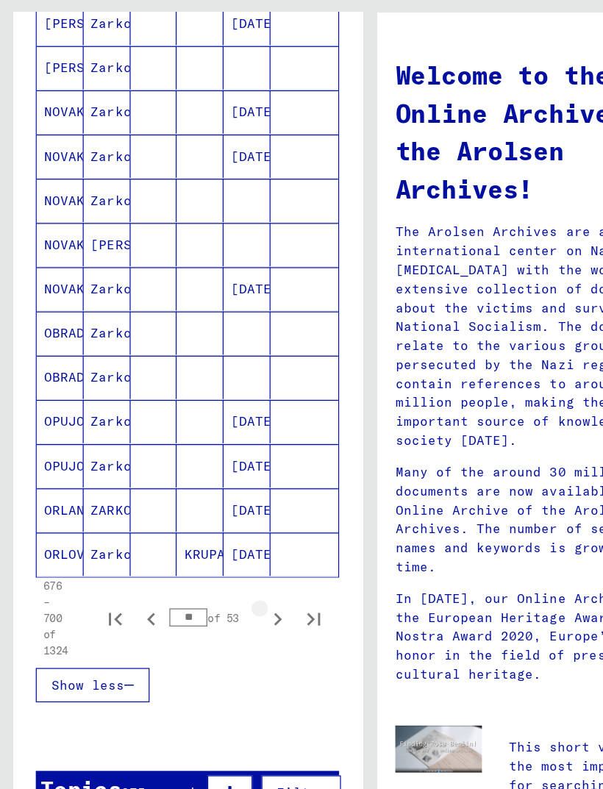
click at [224, 524] on icon "Next page" at bounding box center [226, 558] width 21 height 21
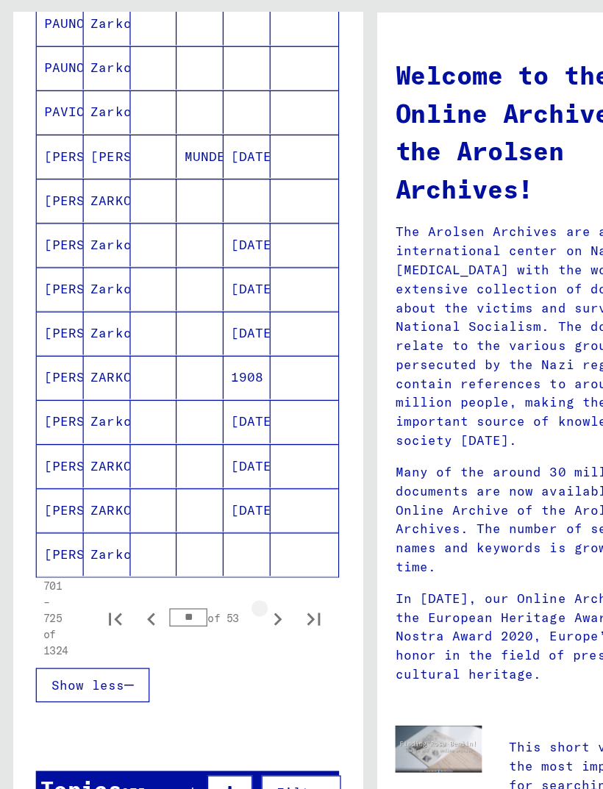
click at [224, 524] on icon "Next page" at bounding box center [226, 558] width 21 height 21
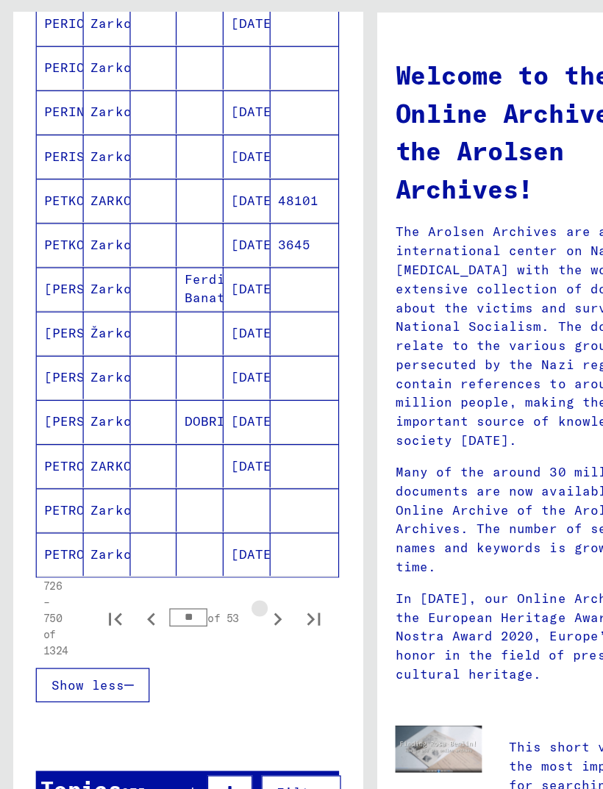
click at [224, 524] on icon "Next page" at bounding box center [226, 558] width 21 height 21
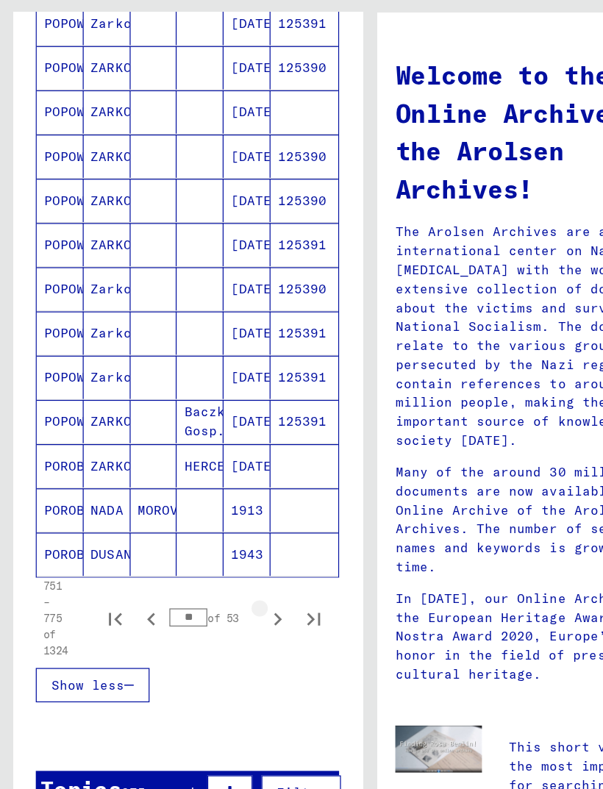
click at [223, 524] on icon "Next page" at bounding box center [226, 558] width 21 height 21
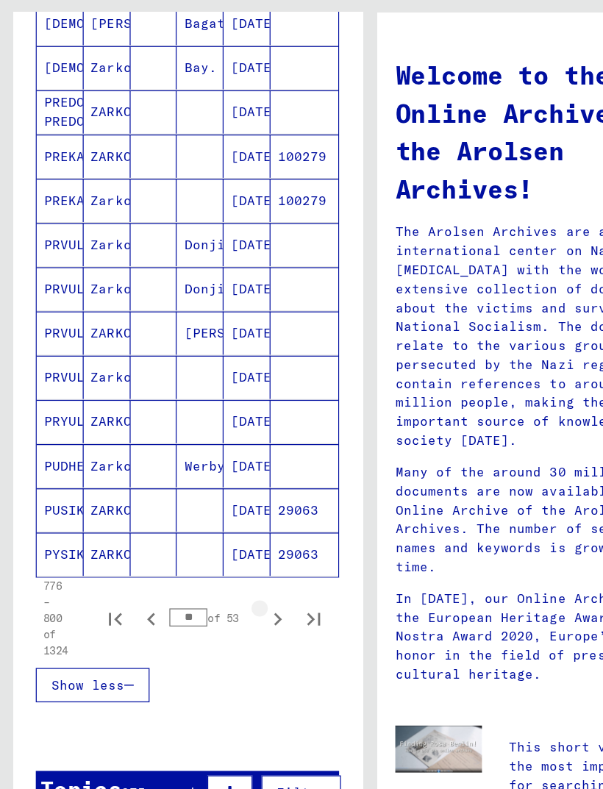
click at [224, 524] on icon "Next page" at bounding box center [226, 558] width 21 height 21
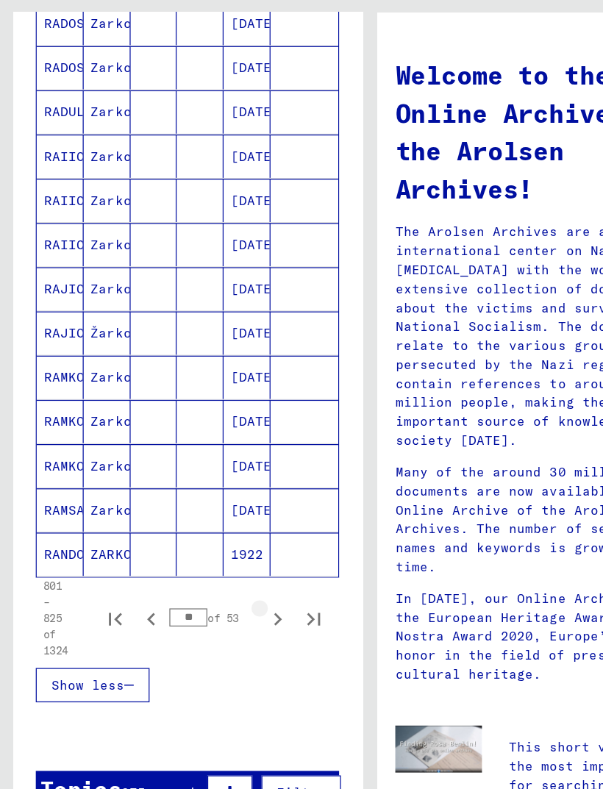
click at [222, 524] on icon "Next page" at bounding box center [226, 558] width 21 height 21
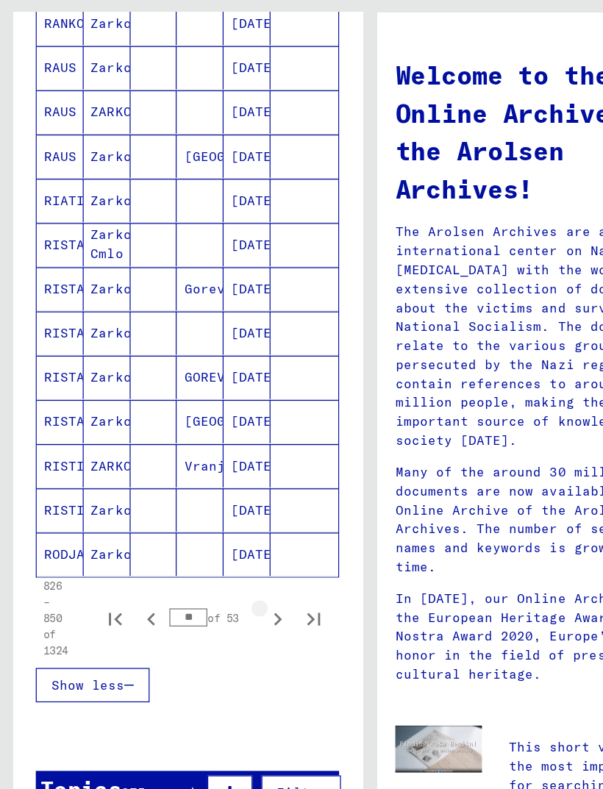
click at [222, 524] on icon "Next page" at bounding box center [226, 558] width 21 height 21
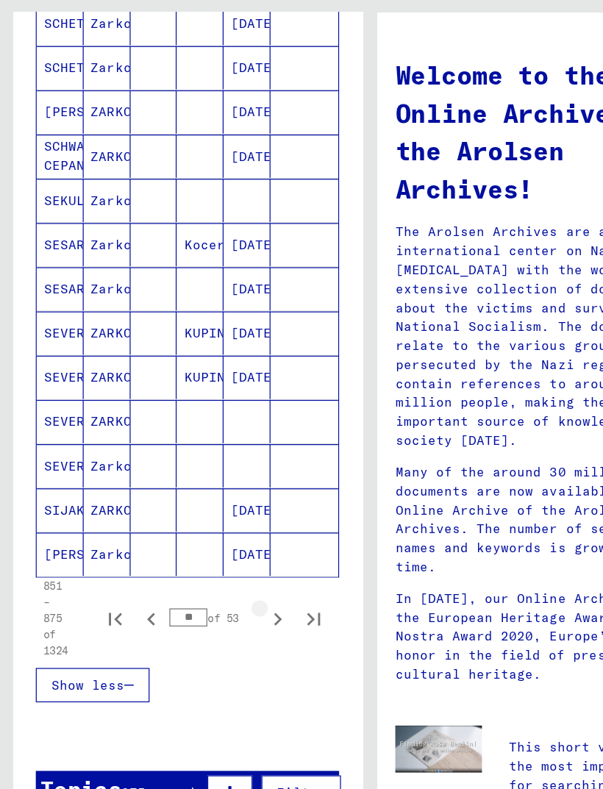
click at [221, 524] on icon "Next page" at bounding box center [226, 558] width 21 height 21
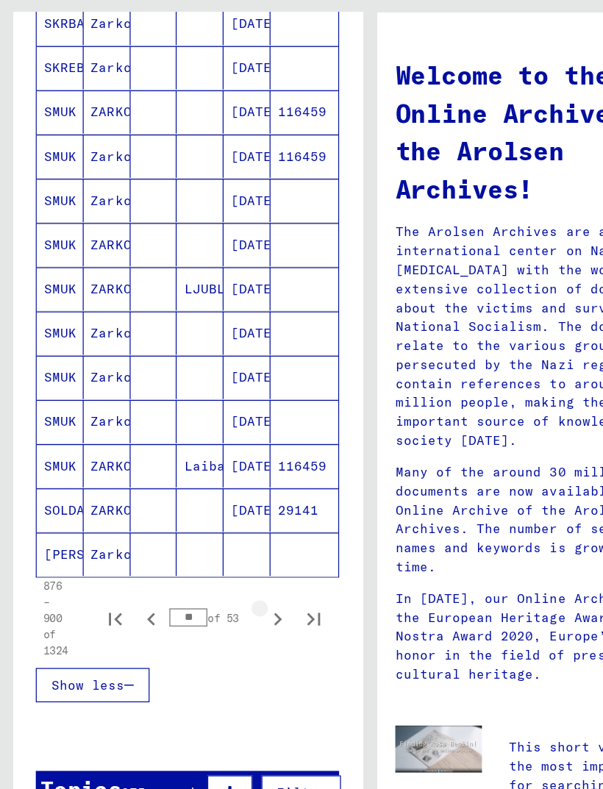
click at [221, 524] on icon "Next page" at bounding box center [226, 558] width 21 height 21
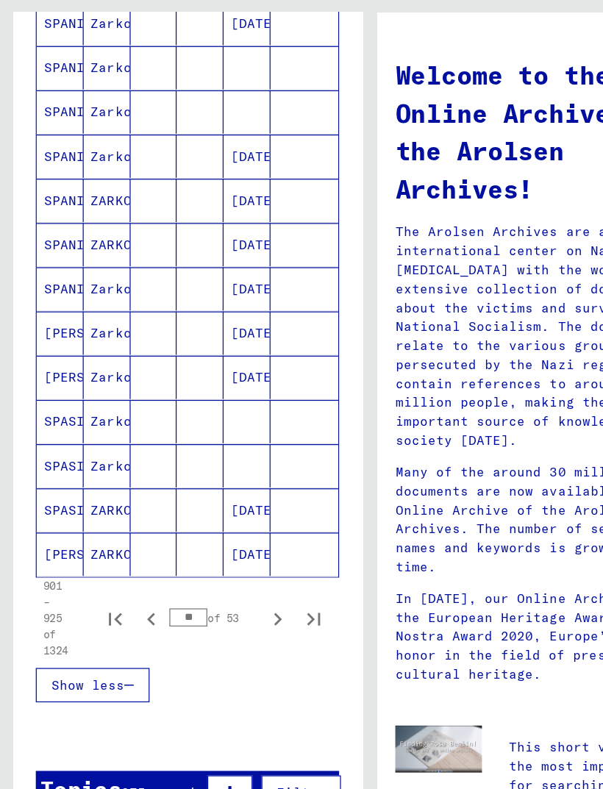
click at [222, 524] on icon "Next page" at bounding box center [226, 558] width 21 height 21
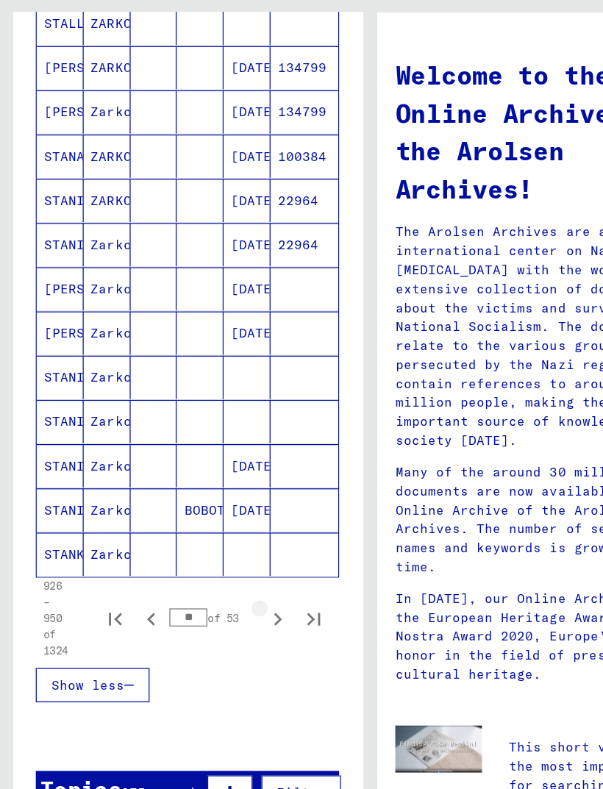
click at [224, 524] on icon "Next page" at bounding box center [226, 558] width 21 height 21
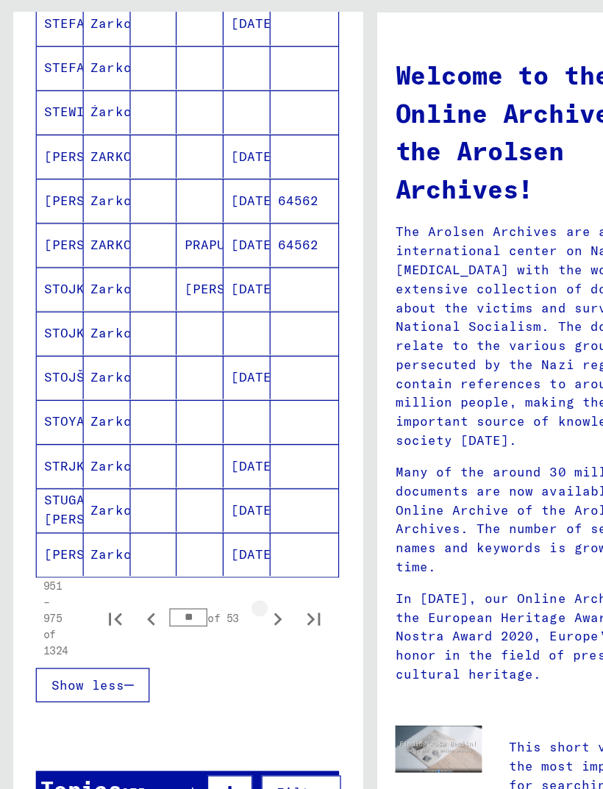
click at [223, 524] on icon "Next page" at bounding box center [226, 558] width 21 height 21
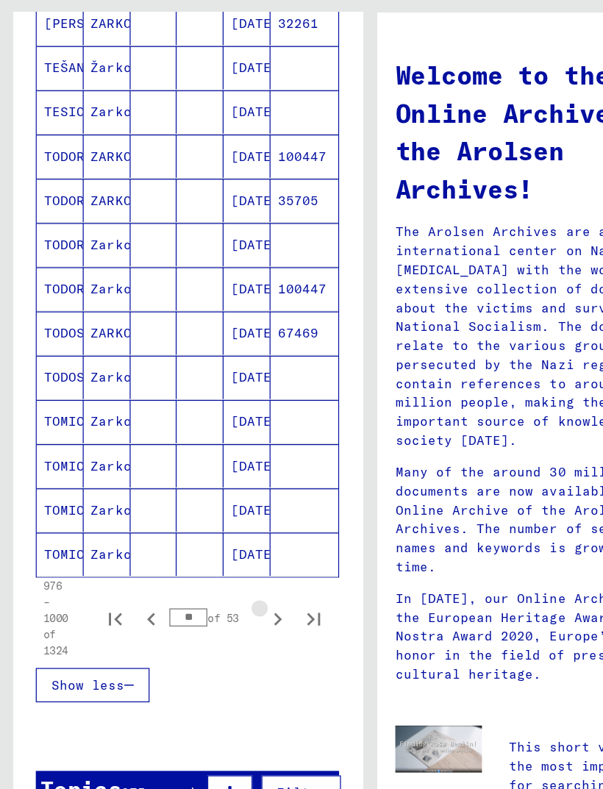
click at [221, 524] on icon "Next page" at bounding box center [226, 558] width 21 height 21
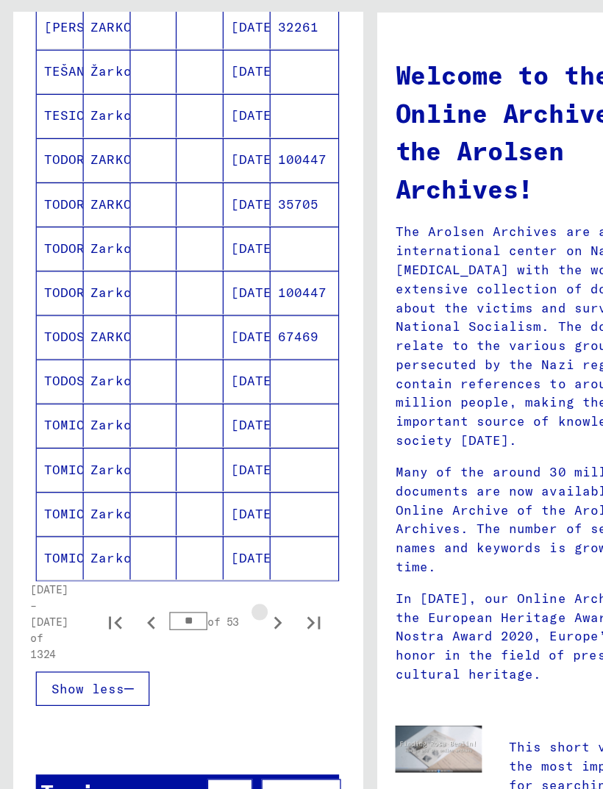
click at [224, 524] on icon "Next page" at bounding box center [226, 561] width 21 height 21
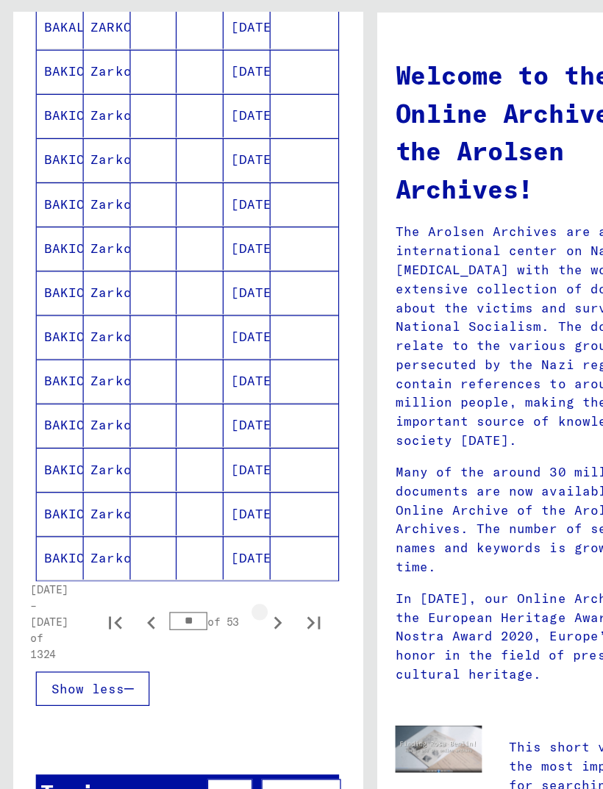
click at [224, 524] on icon "Next page" at bounding box center [226, 561] width 21 height 21
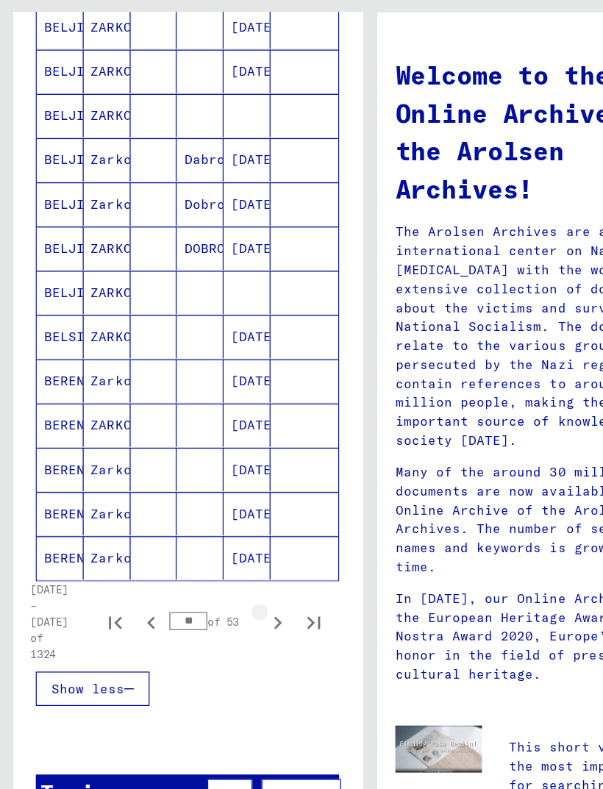
click at [224, 524] on icon "Next page" at bounding box center [226, 561] width 21 height 21
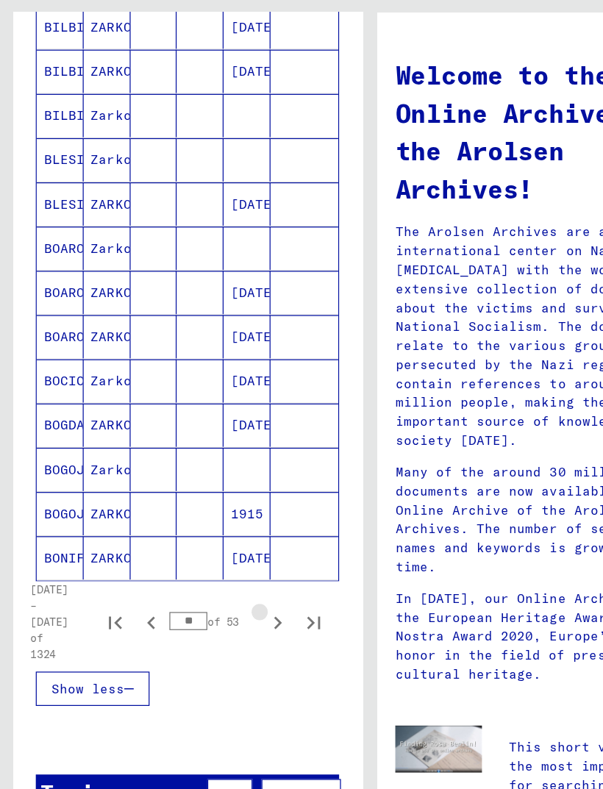
click at [223, 524] on icon "Next page" at bounding box center [226, 561] width 21 height 21
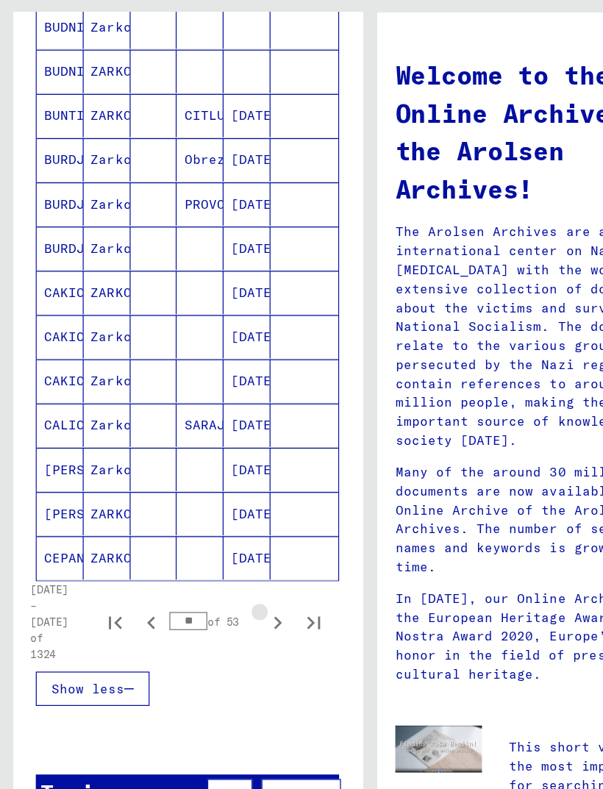
click at [221, 524] on icon "Next page" at bounding box center [226, 561] width 21 height 21
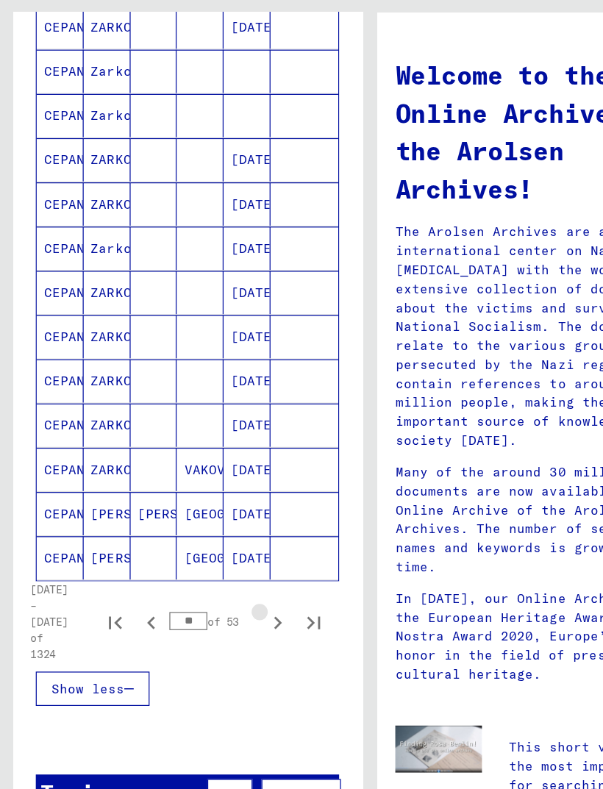
click at [221, 524] on icon "Next page" at bounding box center [226, 561] width 21 height 21
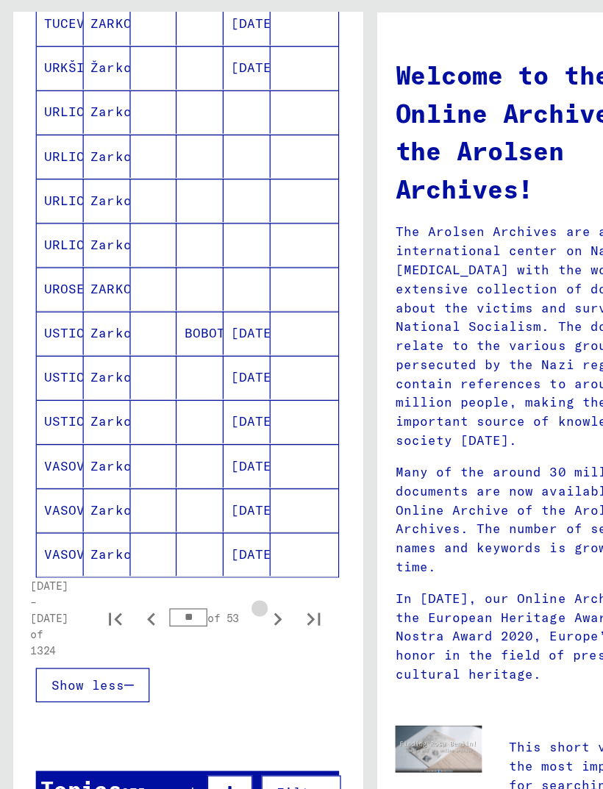
click at [221, 524] on icon "Next page" at bounding box center [226, 558] width 21 height 21
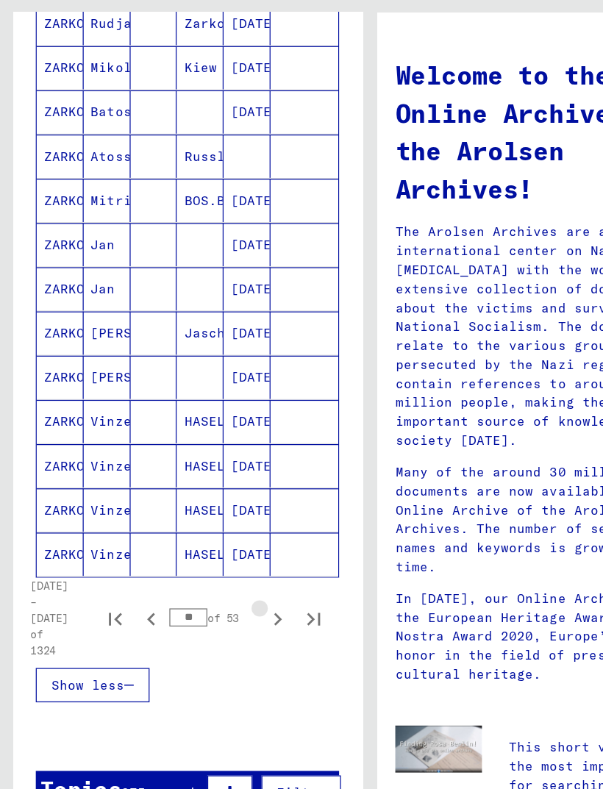
click at [221, 524] on icon "Next page" at bounding box center [226, 558] width 21 height 21
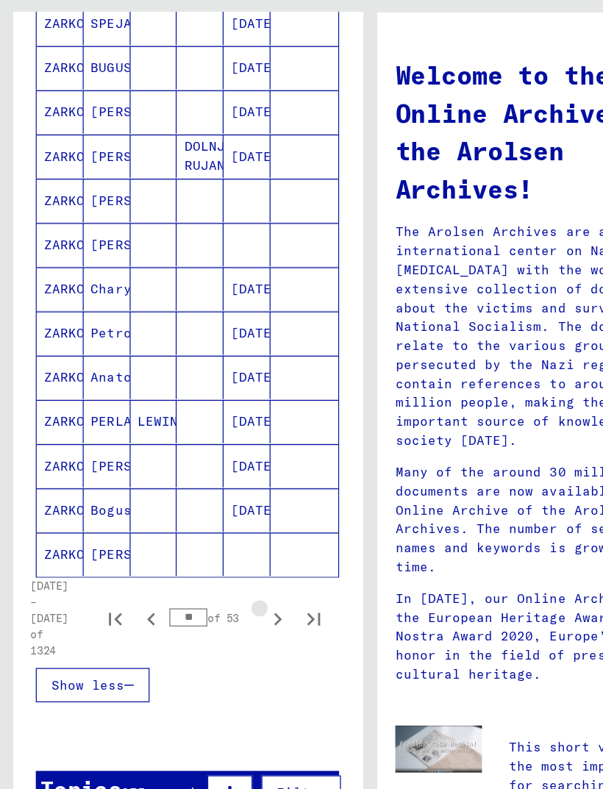
click at [220, 524] on icon "Next page" at bounding box center [226, 558] width 21 height 21
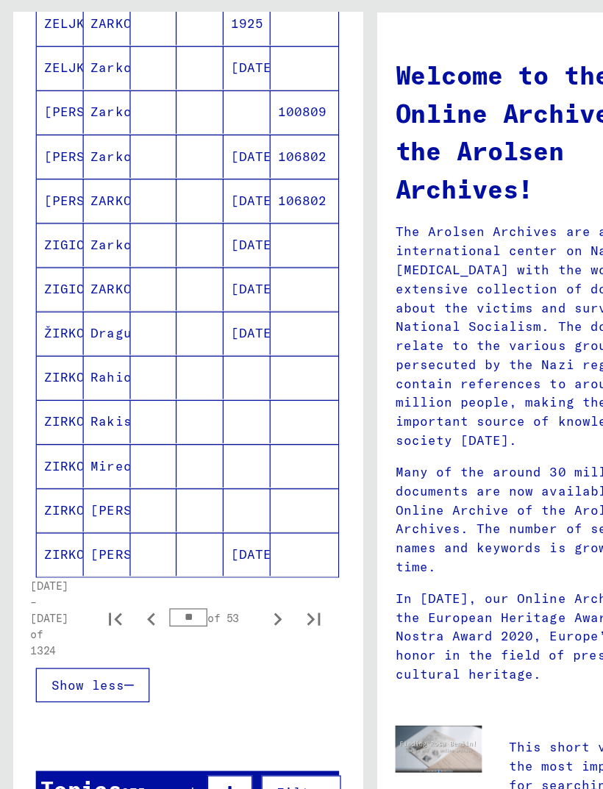
click at [221, 524] on icon "Next page" at bounding box center [226, 558] width 21 height 21
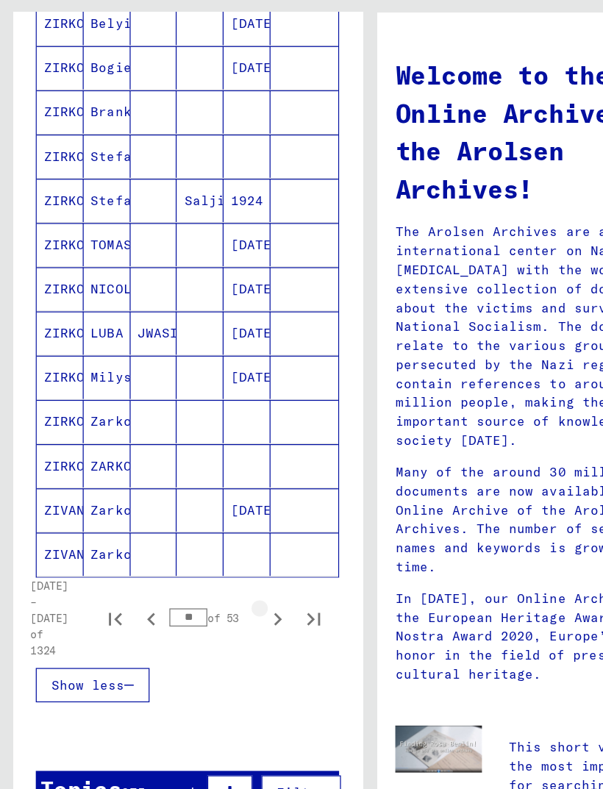
click at [221, 524] on icon "Next page" at bounding box center [226, 558] width 21 height 21
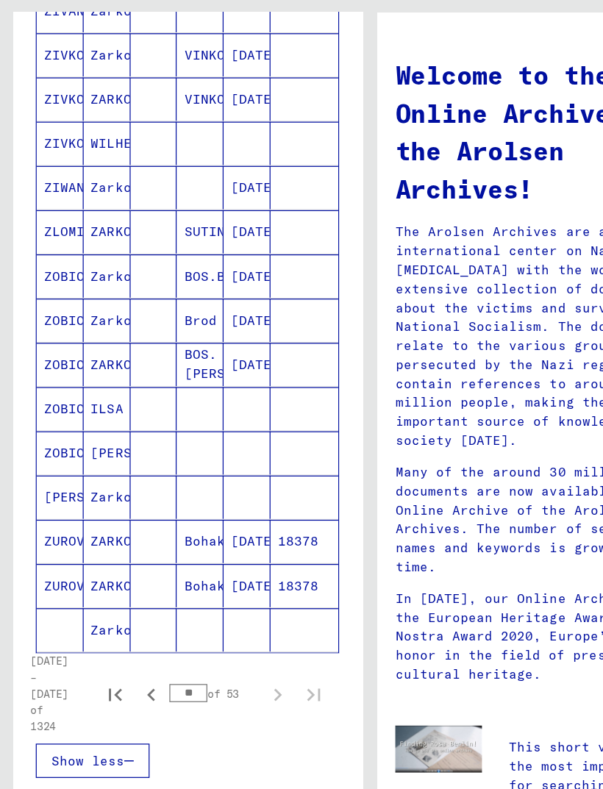
scroll to position [571, 0]
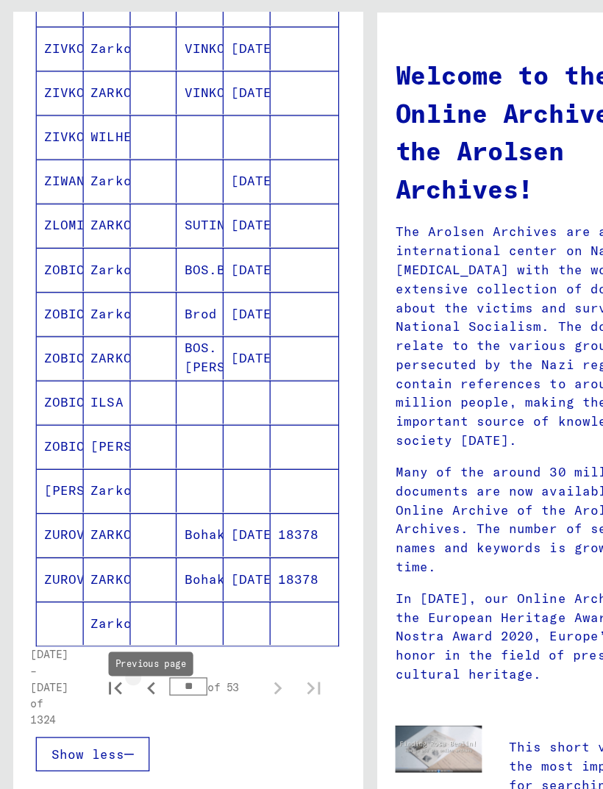
click at [127, 524] on icon "Previous page" at bounding box center [123, 615] width 21 height 21
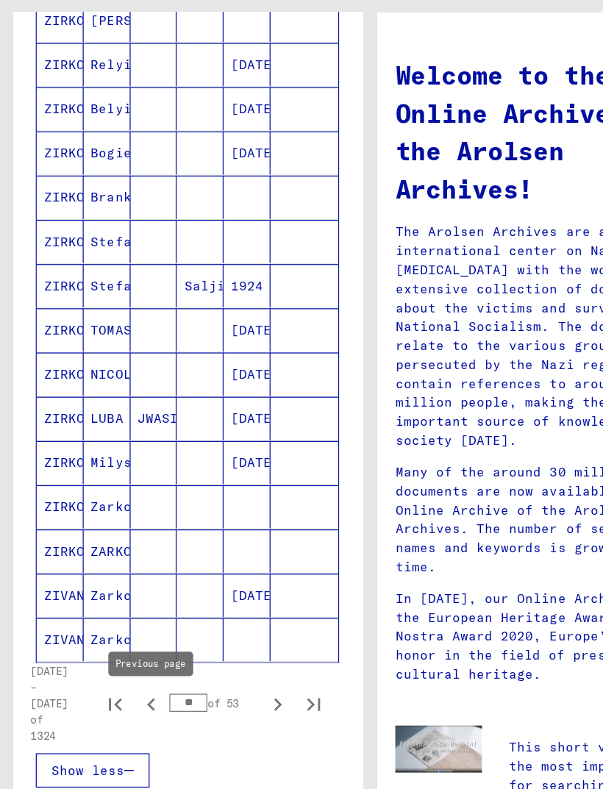
scroll to position [574, 0]
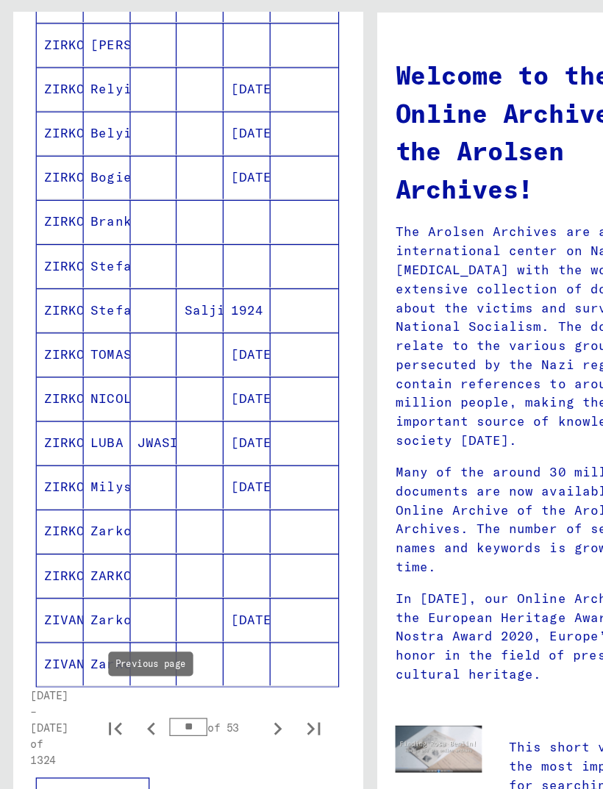
click at [126, 524] on icon "Previous page" at bounding box center [123, 648] width 7 height 10
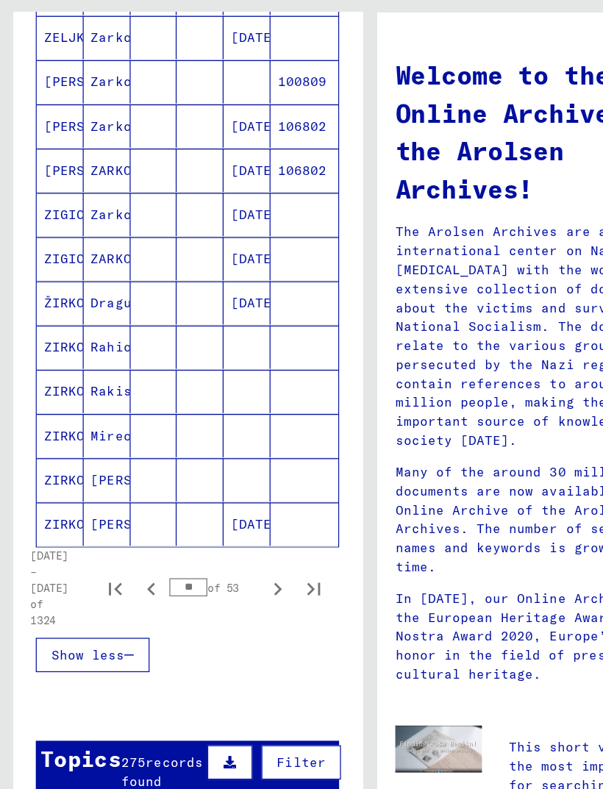
scroll to position [688, 0]
click at [98, 523] on icon "First page" at bounding box center [94, 533] width 21 height 21
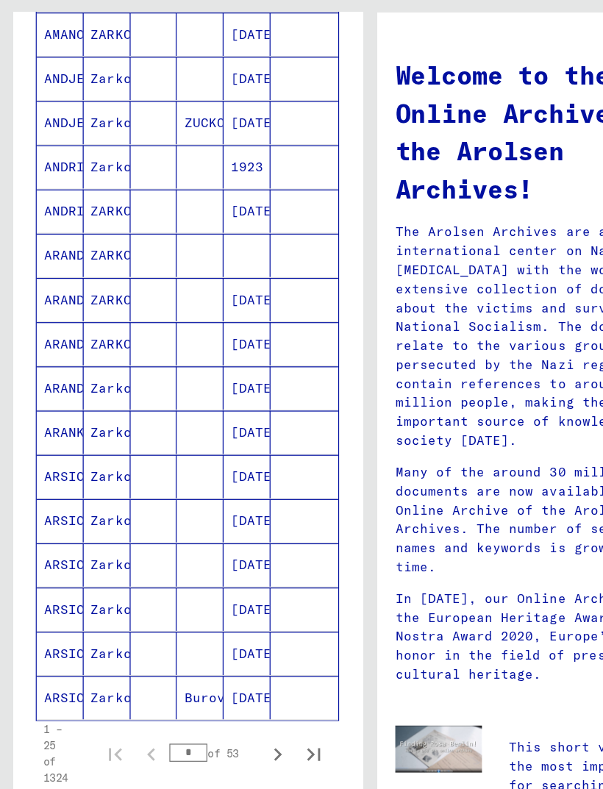
scroll to position [571, 0]
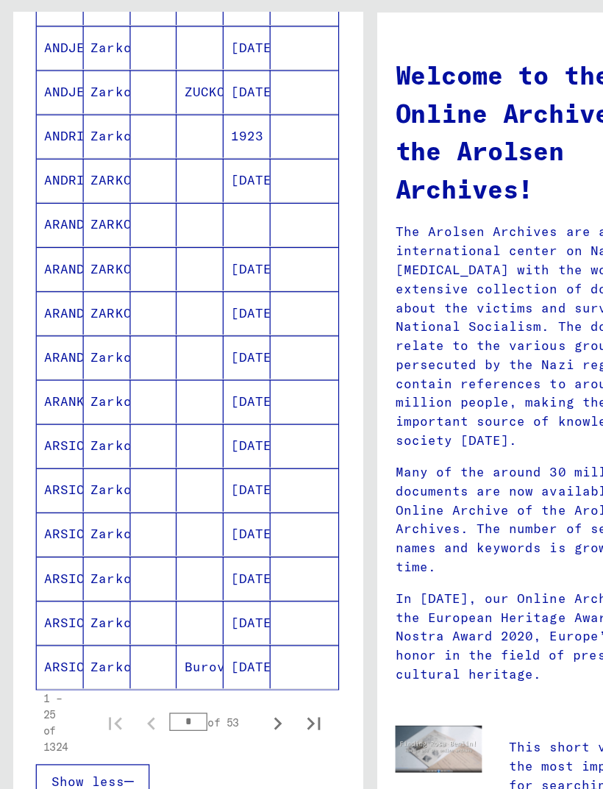
click at [229, 524] on icon "Next page" at bounding box center [227, 643] width 7 height 10
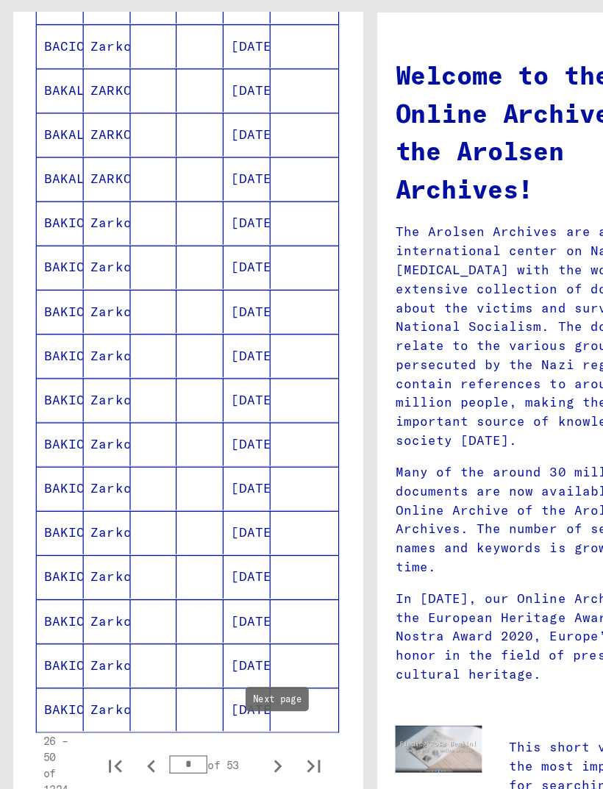
scroll to position [547, 0]
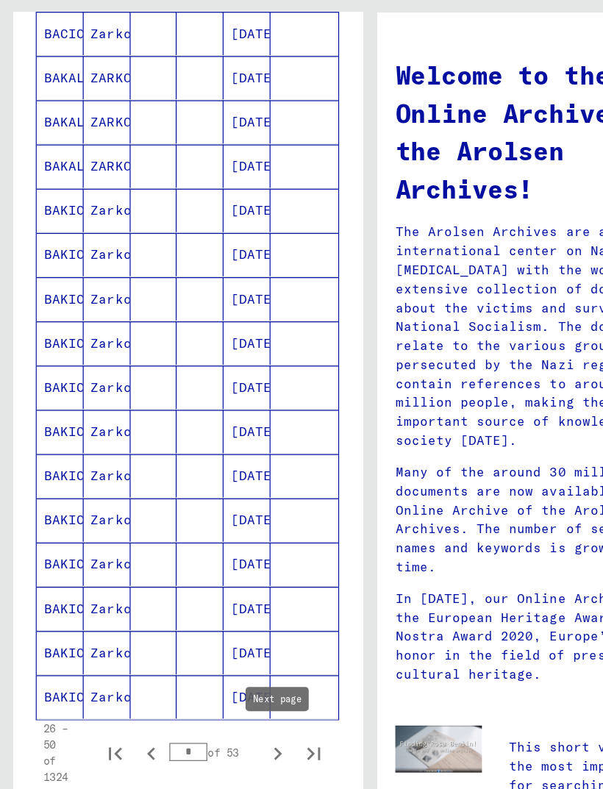
click at [229, 524] on icon "Next page" at bounding box center [226, 668] width 21 height 21
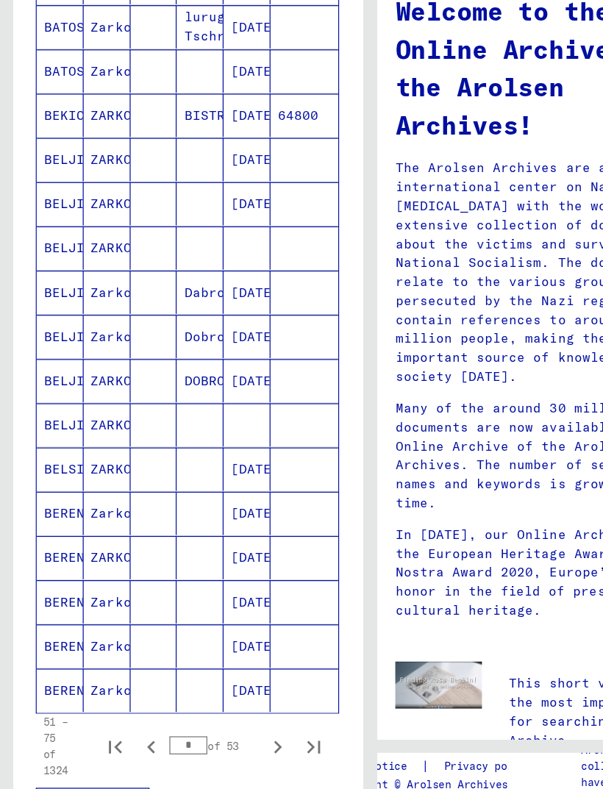
scroll to position [506, 0]
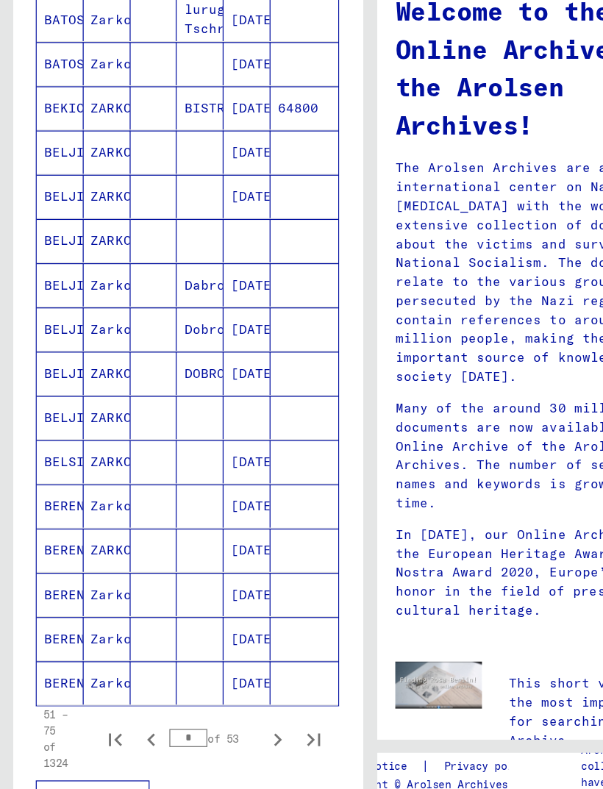
click at [229, 524] on icon "Next page" at bounding box center [227, 709] width 7 height 10
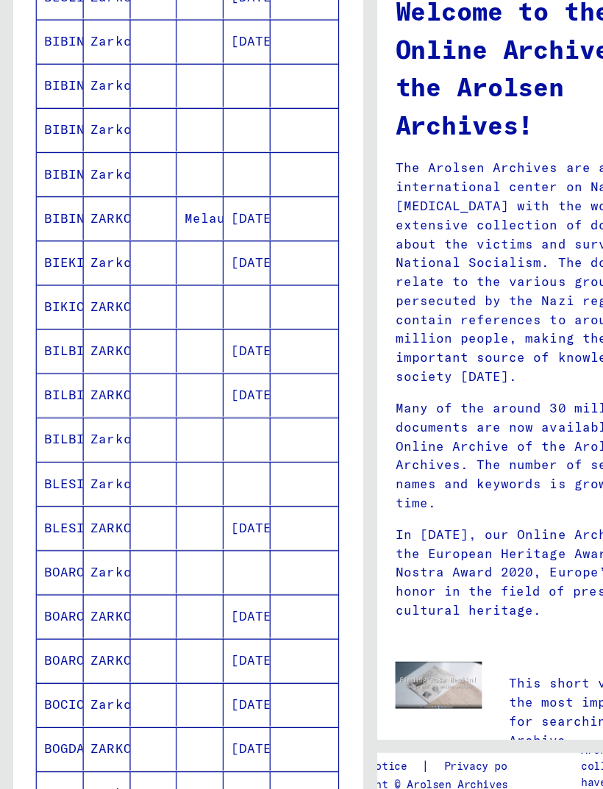
scroll to position [341, 0]
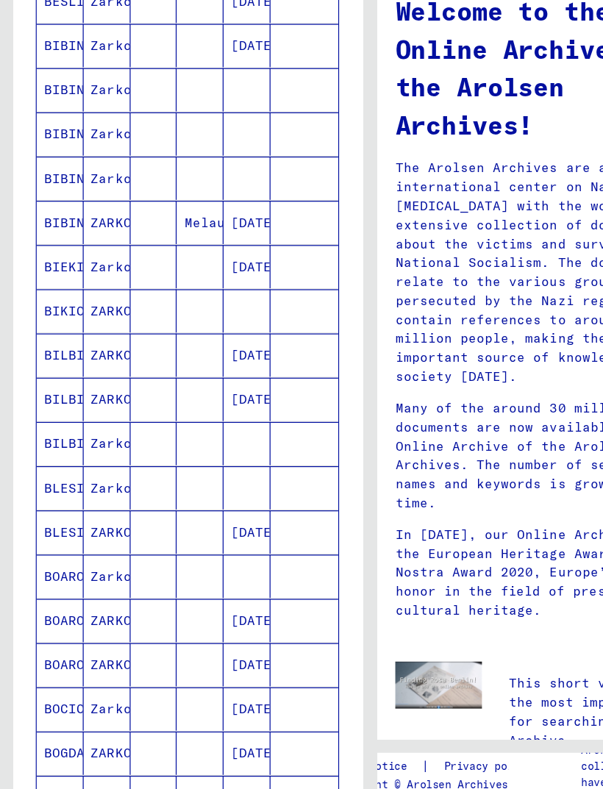
click at [90, 524] on mat-cell "ZARKO" at bounding box center [87, 611] width 38 height 35
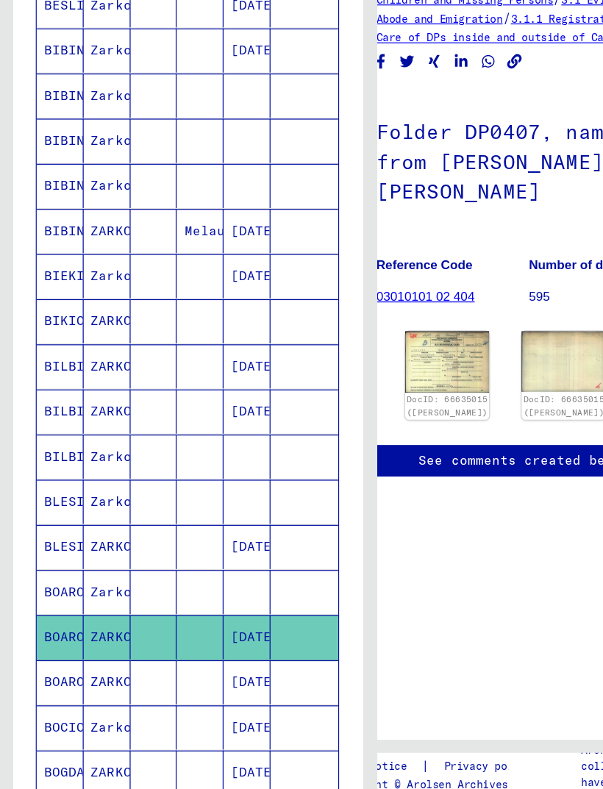
scroll to position [0, 18]
click at [358, 376] on img at bounding box center [365, 400] width 68 height 49
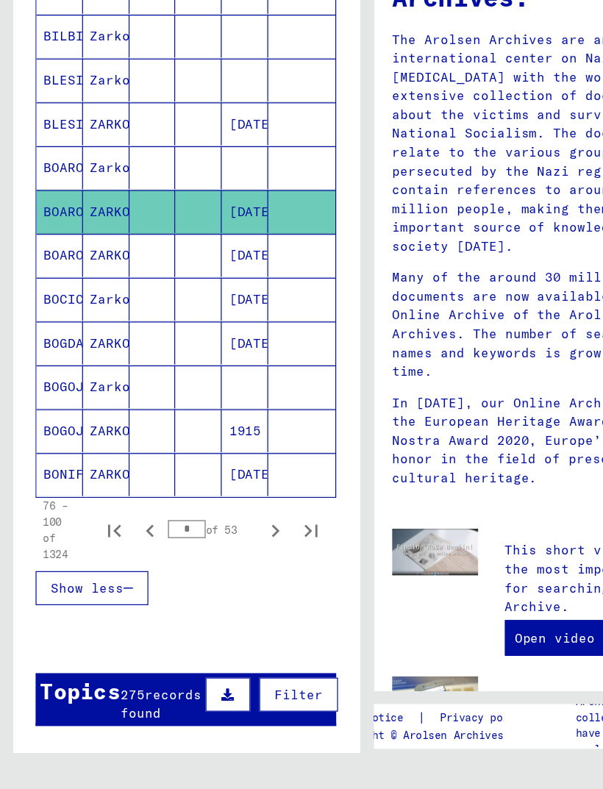
scroll to position [655, 0]
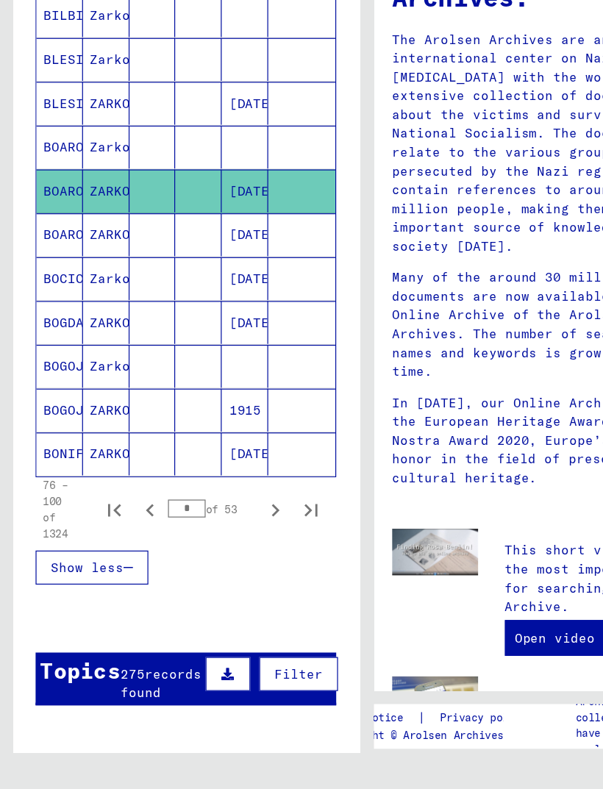
click at [227, 524] on icon "Next page" at bounding box center [226, 559] width 21 height 21
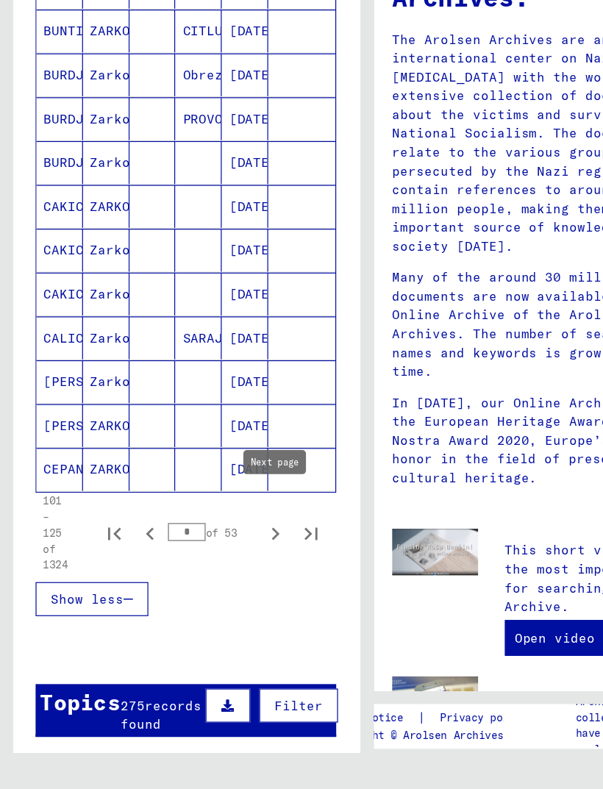
scroll to position [647, 0]
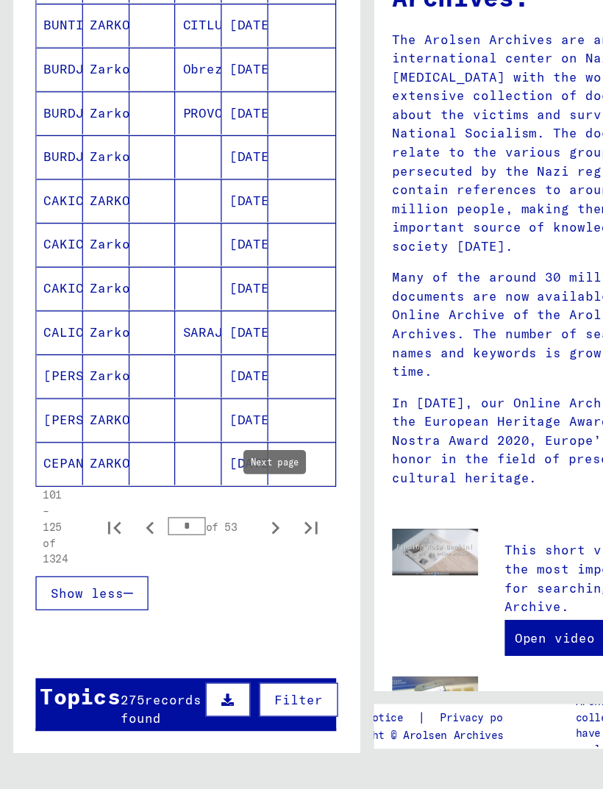
click at [227, 524] on icon "Next page" at bounding box center [226, 574] width 21 height 21
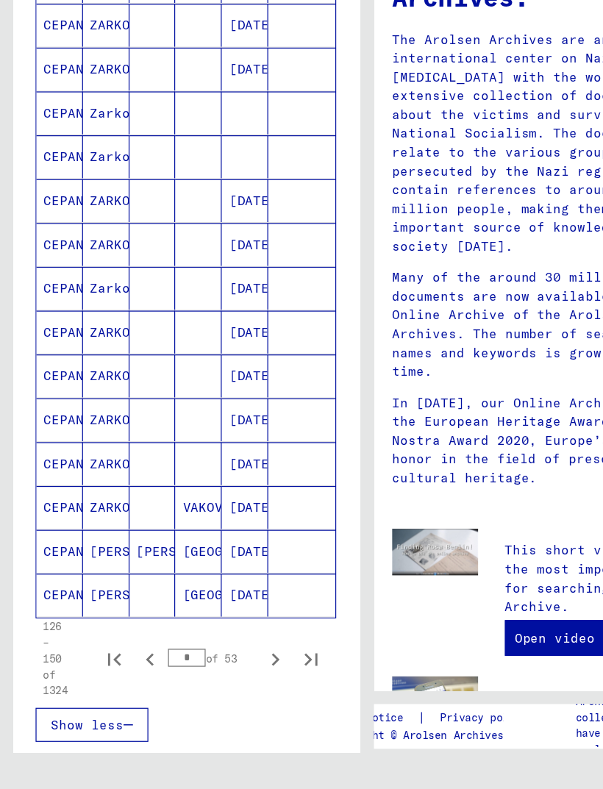
scroll to position [540, 0]
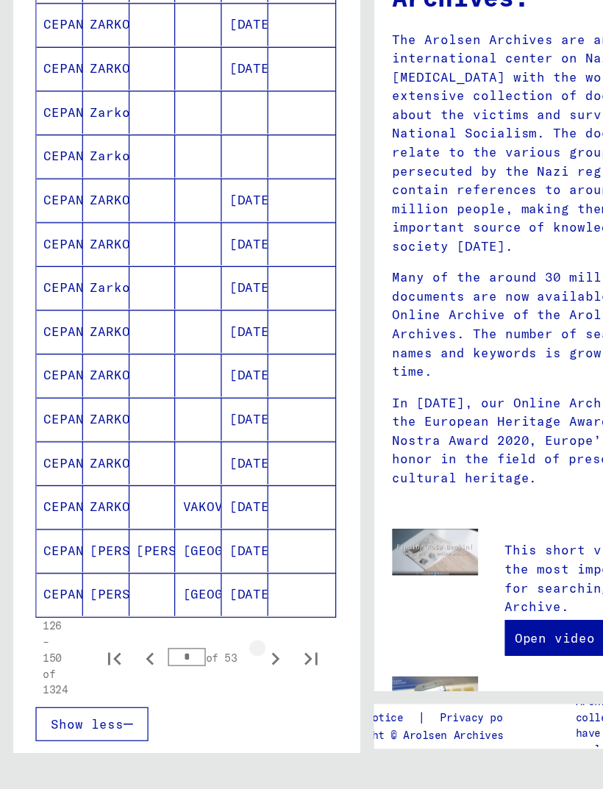
click at [223, 524] on icon "Next page" at bounding box center [226, 682] width 21 height 21
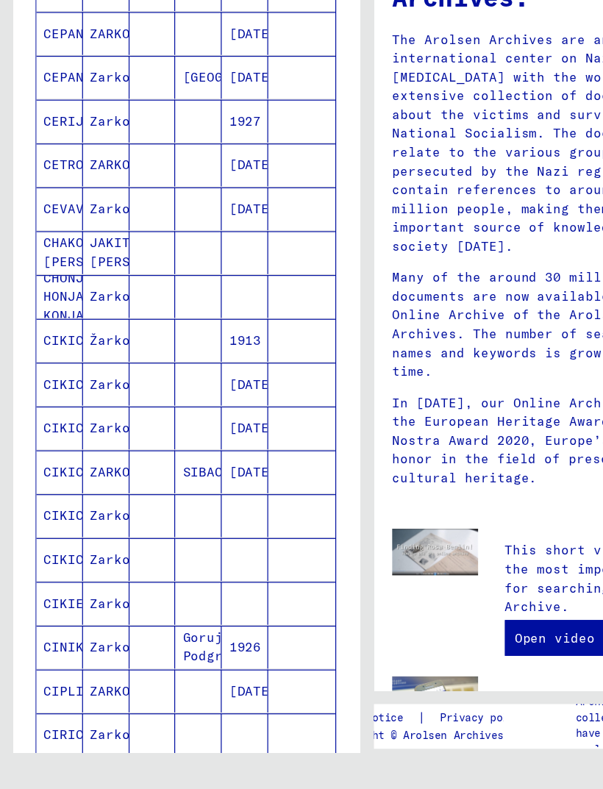
scroll to position [425, 0]
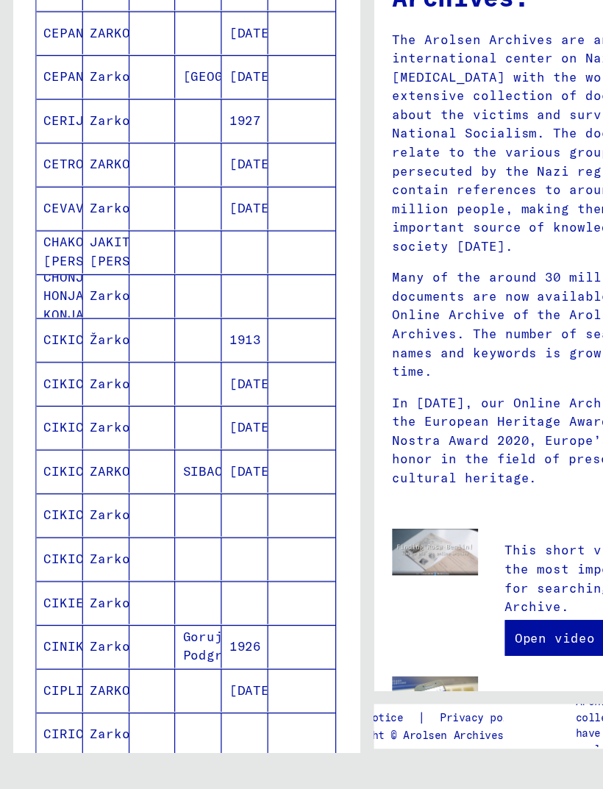
click at [43, 330] on mat-cell "CHAKOW [PERSON_NAME]" at bounding box center [49, 347] width 38 height 35
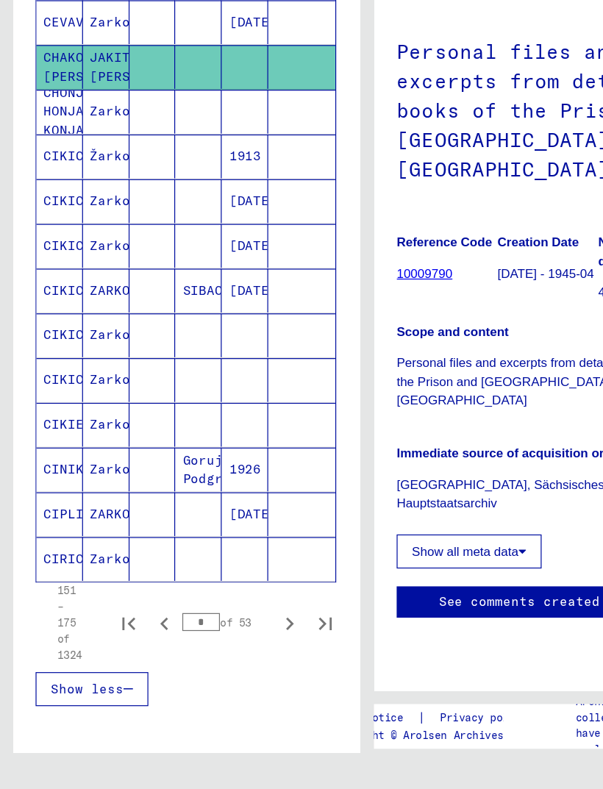
scroll to position [590, 0]
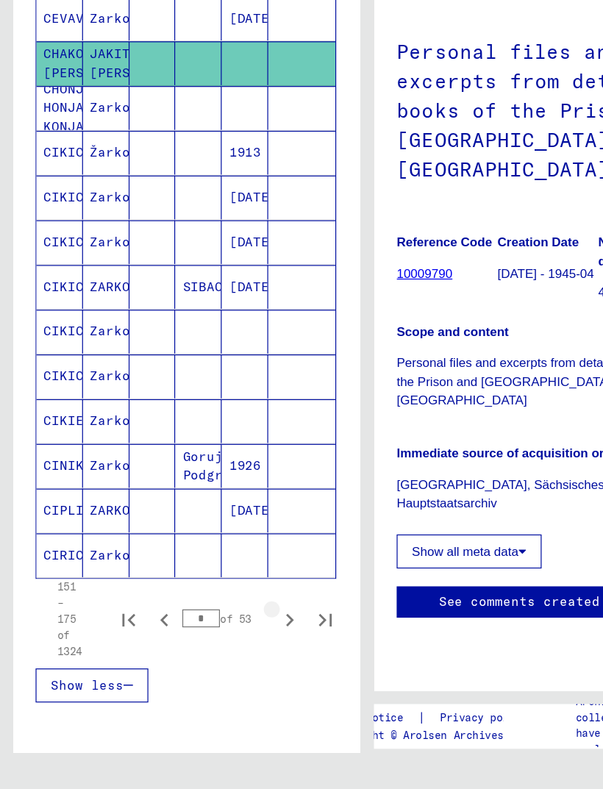
click at [240, 524] on icon "Next page" at bounding box center [238, 650] width 21 height 21
type input "*"
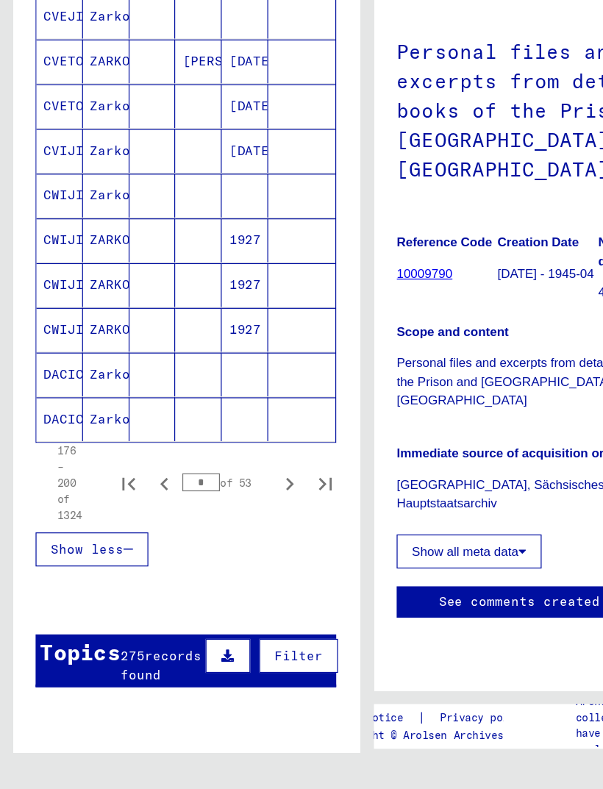
scroll to position [706, 0]
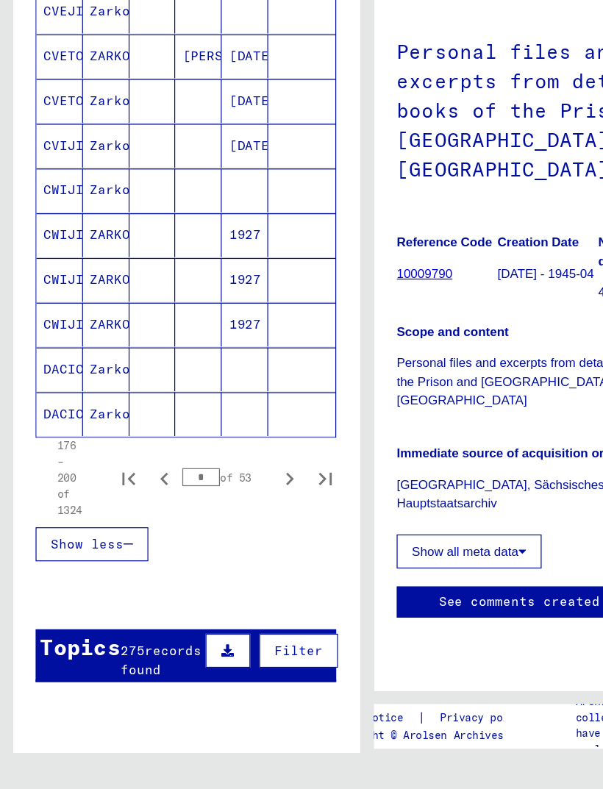
click at [233, 524] on button "Filter" at bounding box center [245, 675] width 65 height 28
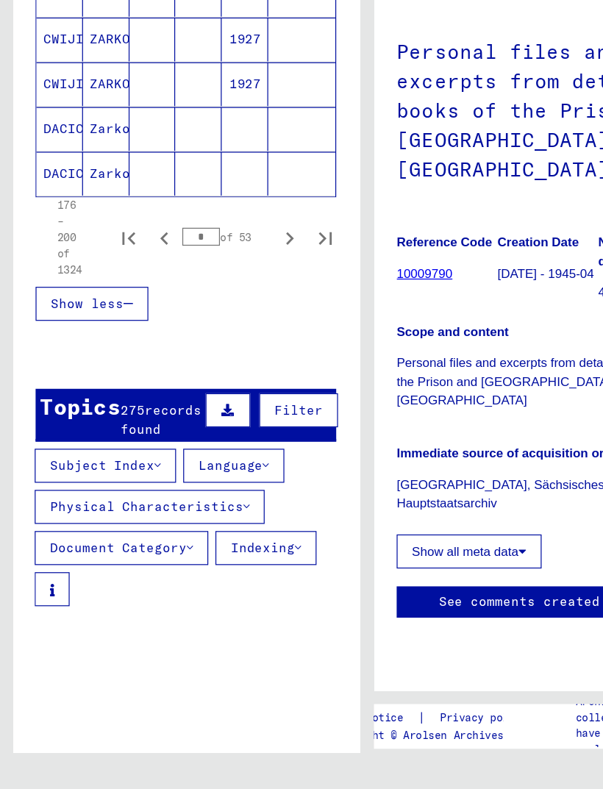
scroll to position [905, 0]
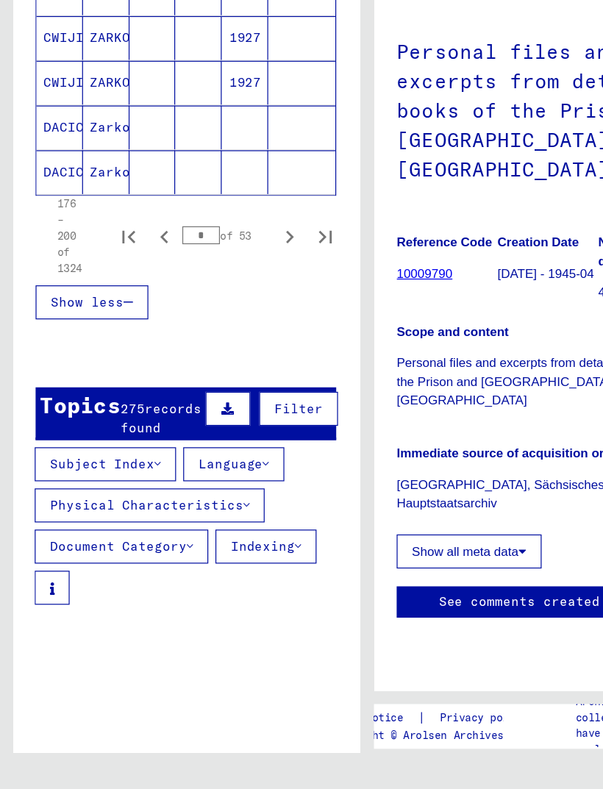
click at [158, 524] on icon at bounding box center [156, 590] width 5 height 10
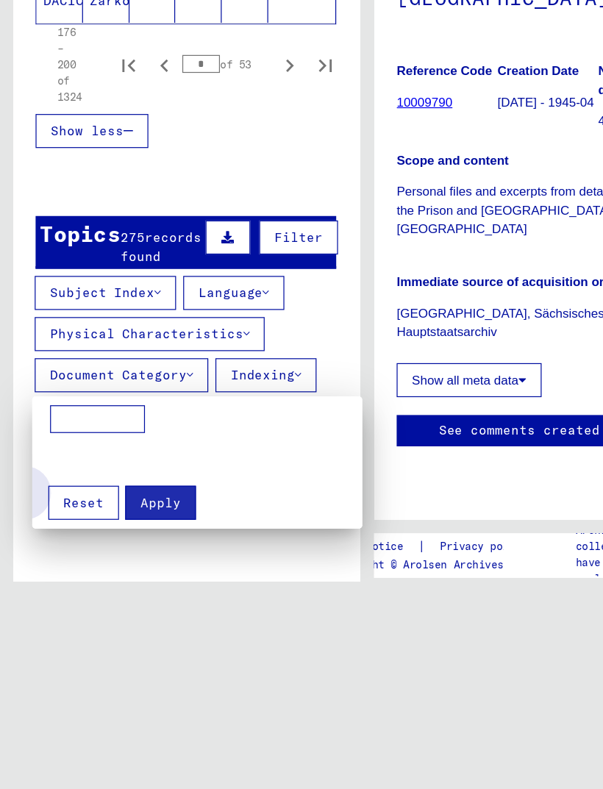
click at [65, 524] on span "Reset" at bounding box center [68, 553] width 33 height 13
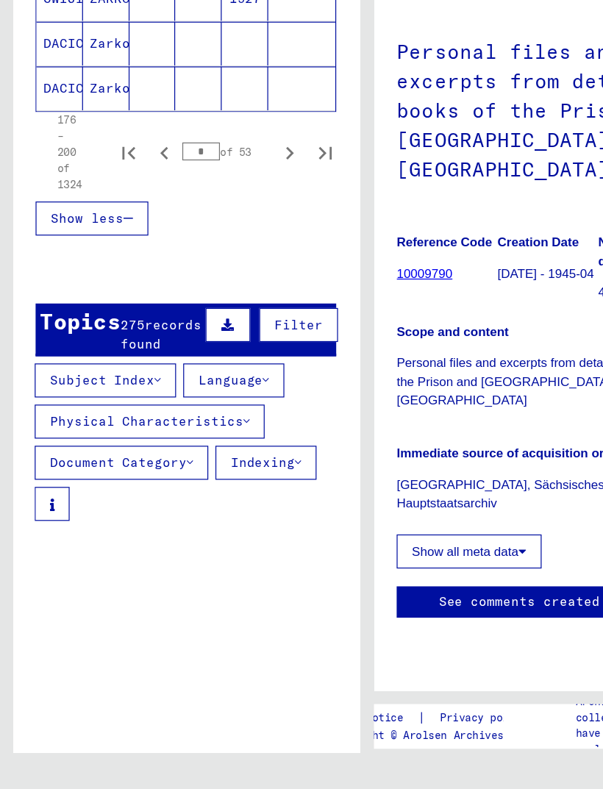
scroll to position [975, 0]
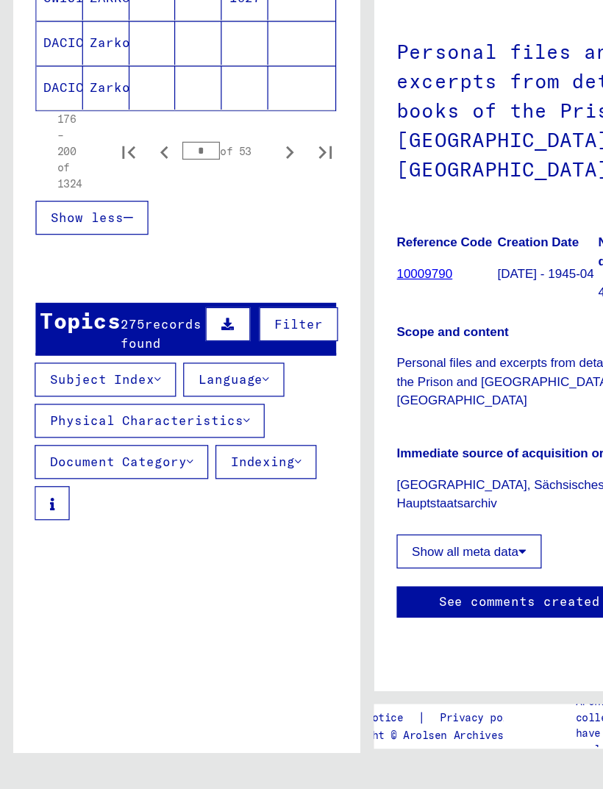
click at [152, 506] on button "Document Category" at bounding box center [100, 520] width 143 height 28
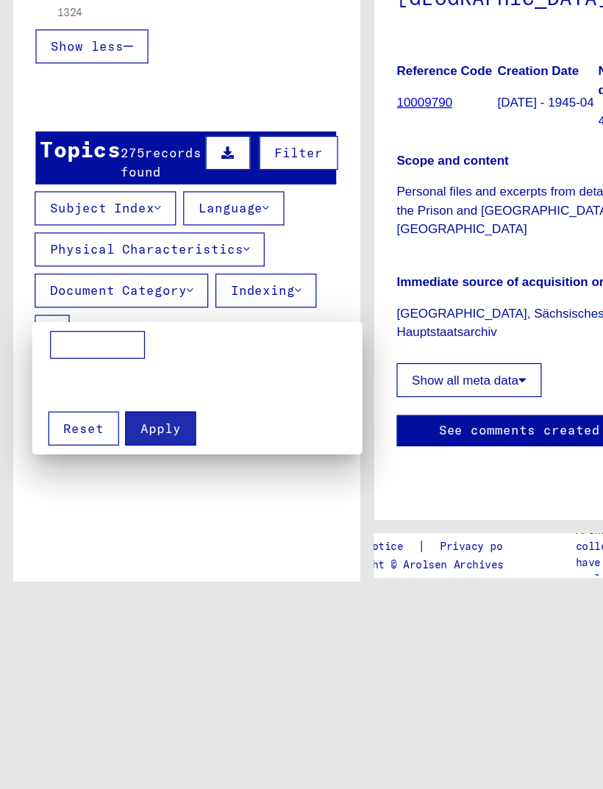
click at [93, 413] on input at bounding box center [80, 425] width 78 height 24
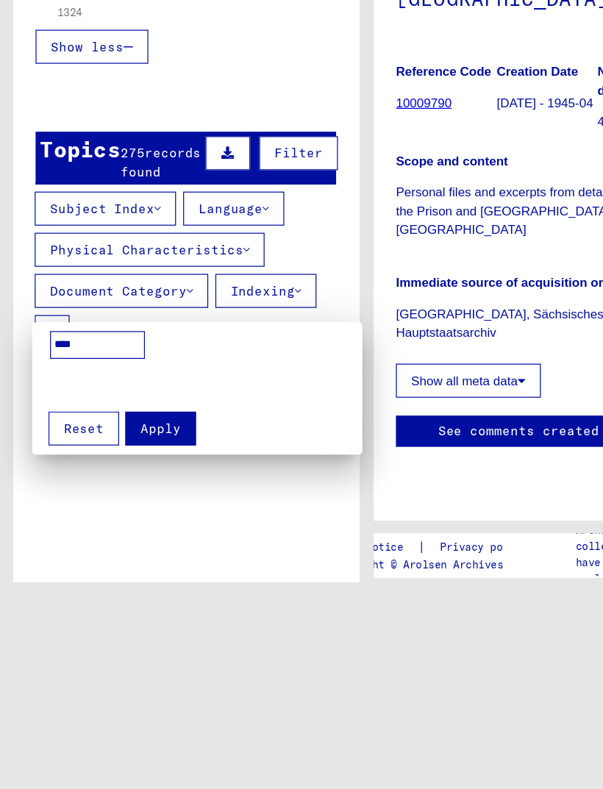
type input "****"
click at [137, 479] on button "Apply" at bounding box center [132, 493] width 58 height 28
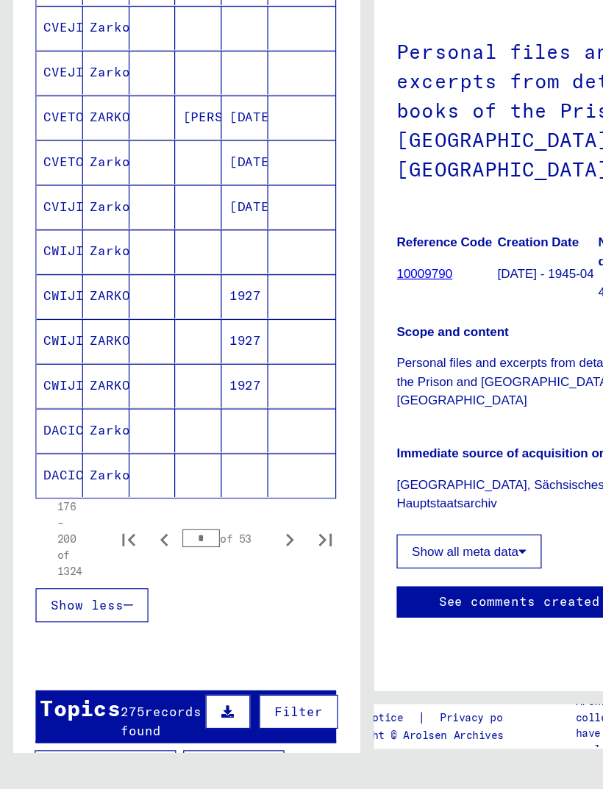
scroll to position [654, 0]
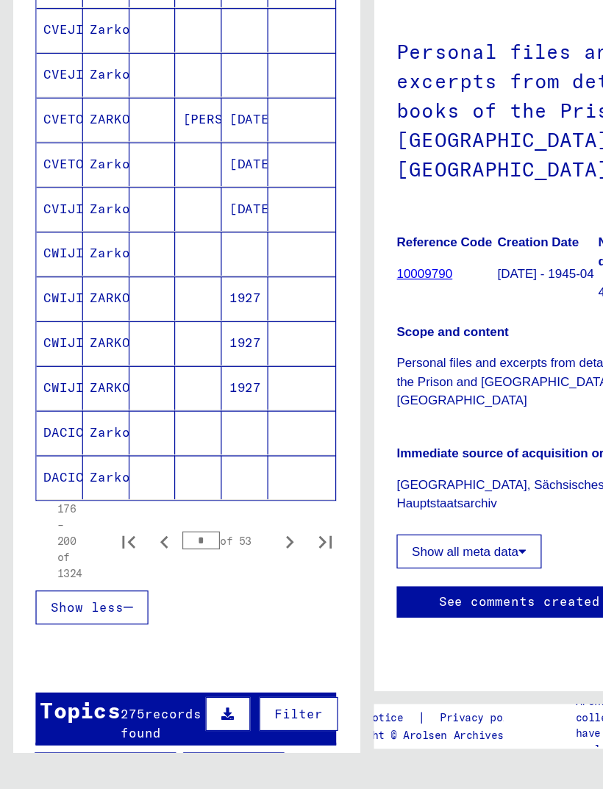
click at [54, 441] on mat-cell "CWIJIC" at bounding box center [49, 459] width 38 height 36
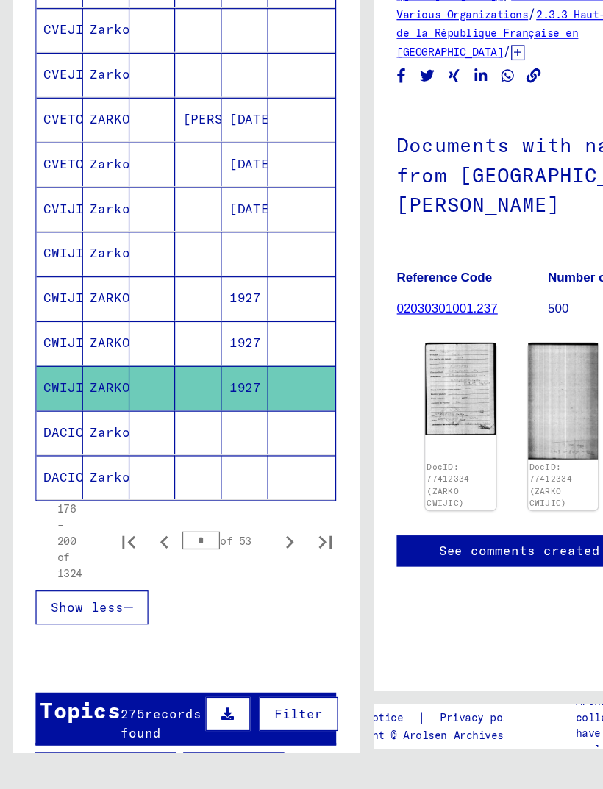
click at [391, 422] on img at bounding box center [378, 460] width 58 height 76
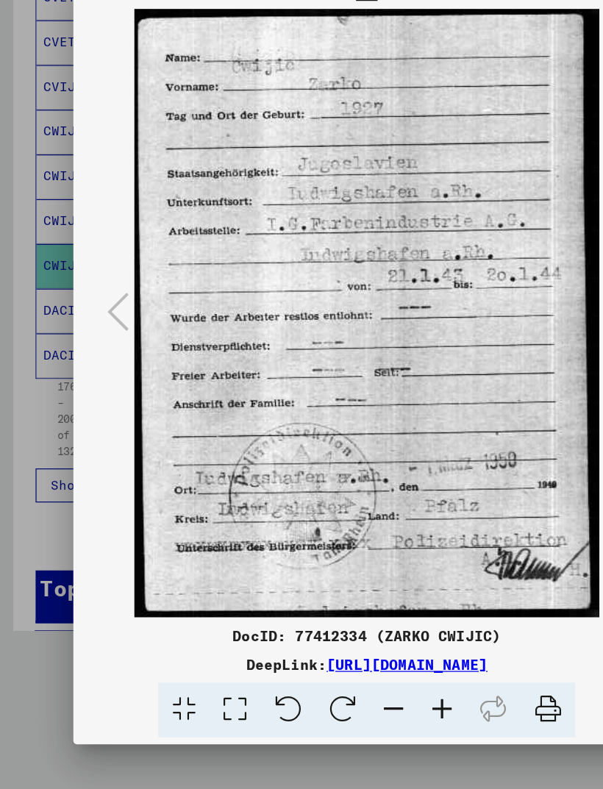
click at [38, 456] on div at bounding box center [301, 394] width 603 height 789
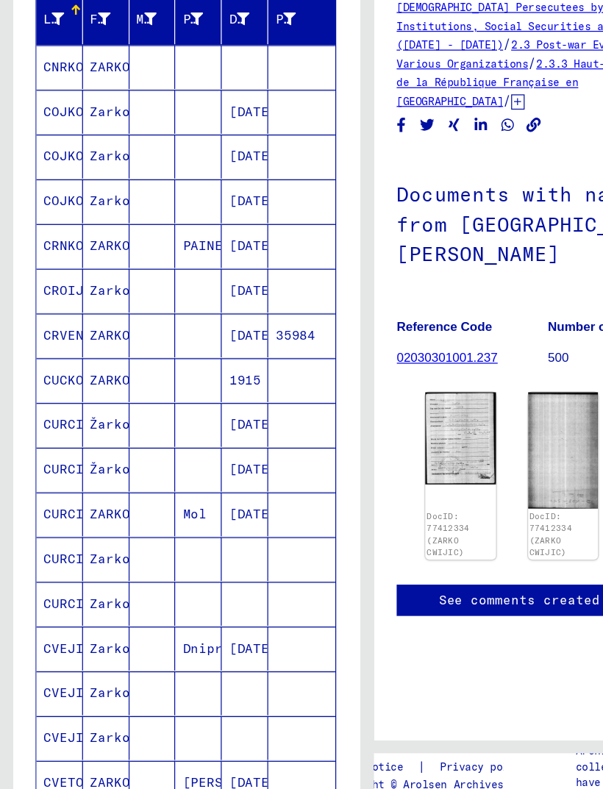
scroll to position [19, 0]
